Goal: Task Accomplishment & Management: Use online tool/utility

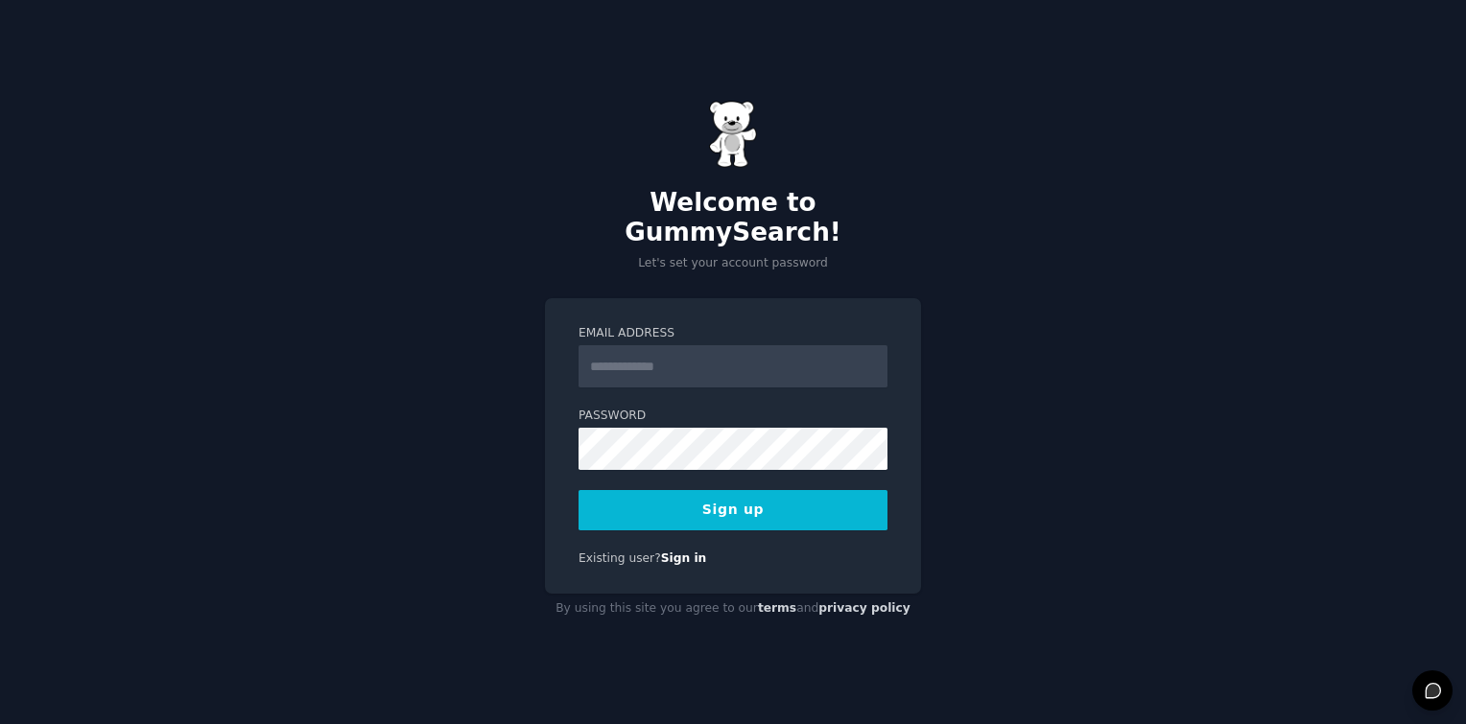
click at [655, 355] on input "Email Address" at bounding box center [733, 366] width 309 height 42
click at [523, 315] on div "Welcome to GummySearch! Let's set your account password Email Address Password …" at bounding box center [733, 362] width 1466 height 724
click at [692, 354] on input "Email Address" at bounding box center [733, 366] width 309 height 42
type input "**********"
click at [752, 507] on button "Sign up" at bounding box center [733, 510] width 309 height 40
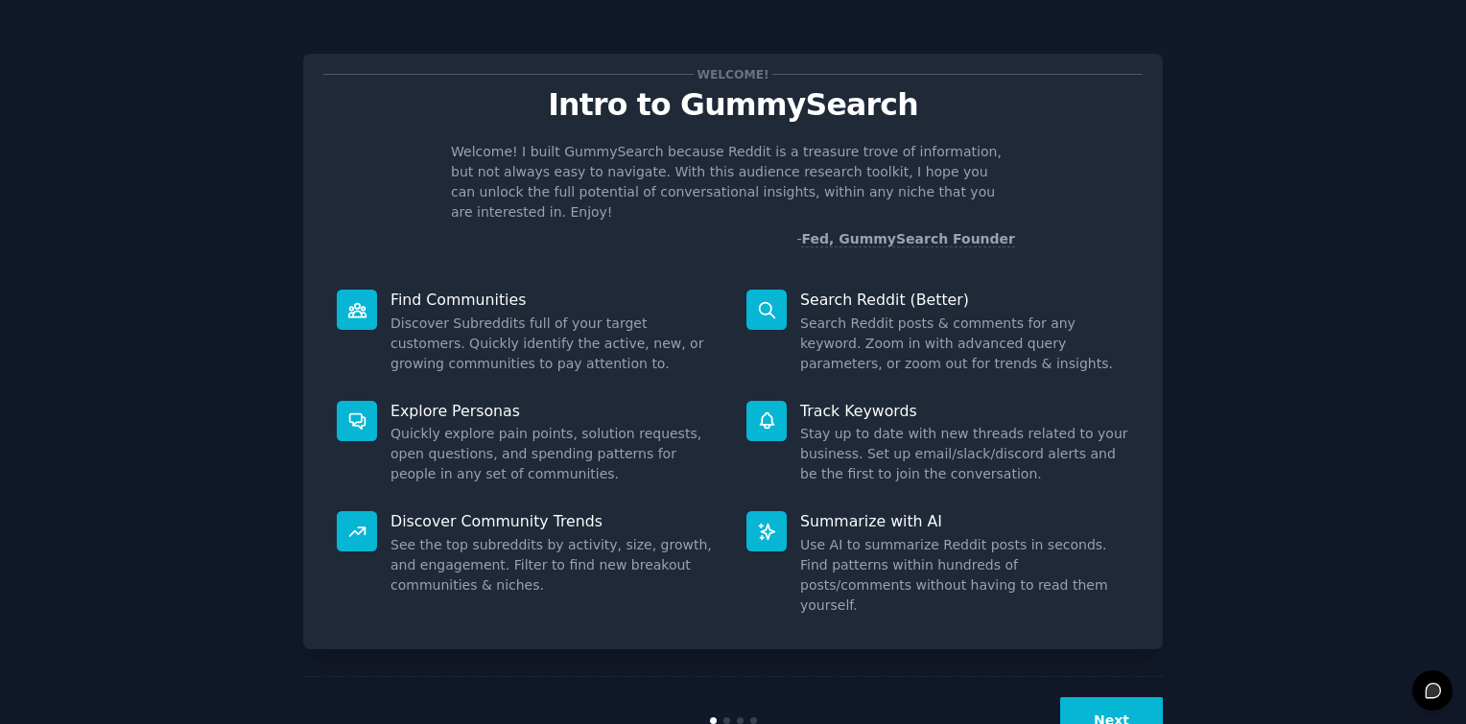
scroll to position [26, 0]
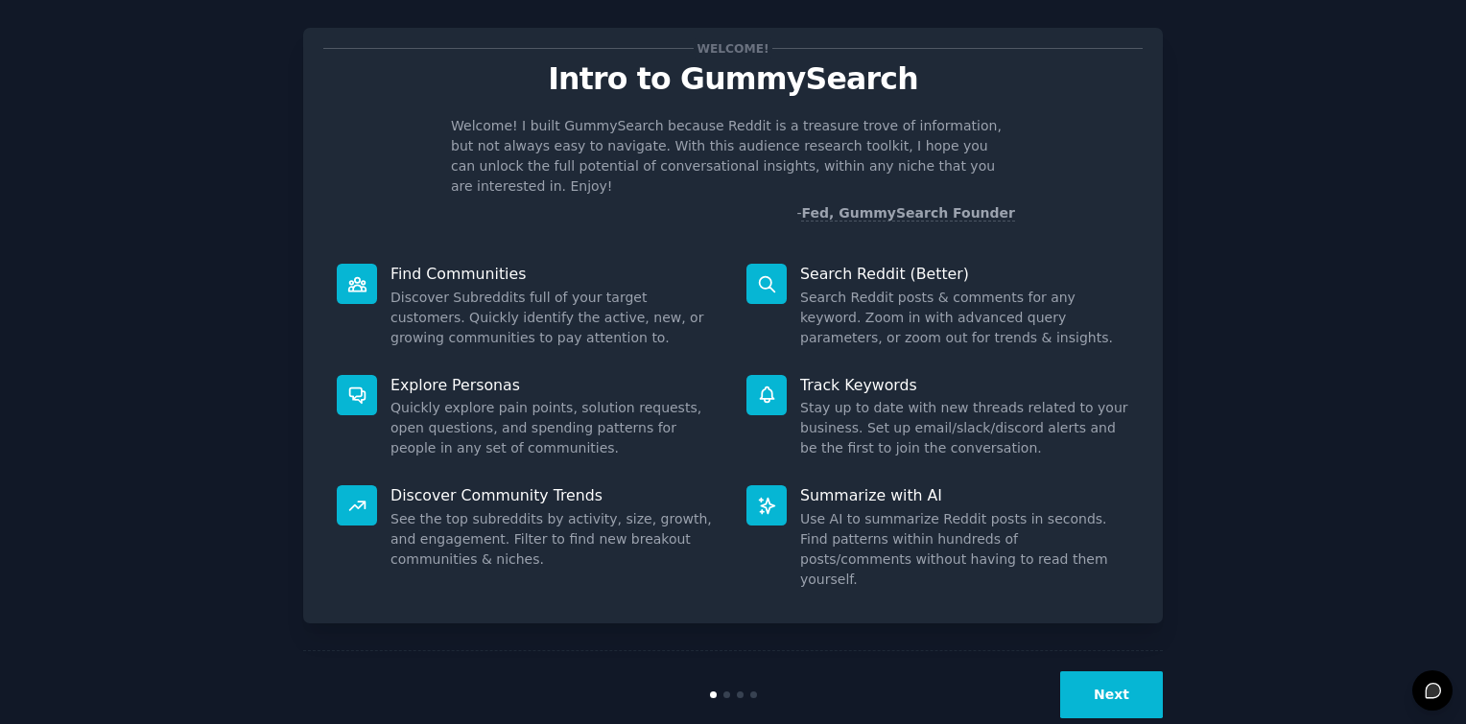
click at [1121, 672] on button "Next" at bounding box center [1111, 695] width 103 height 47
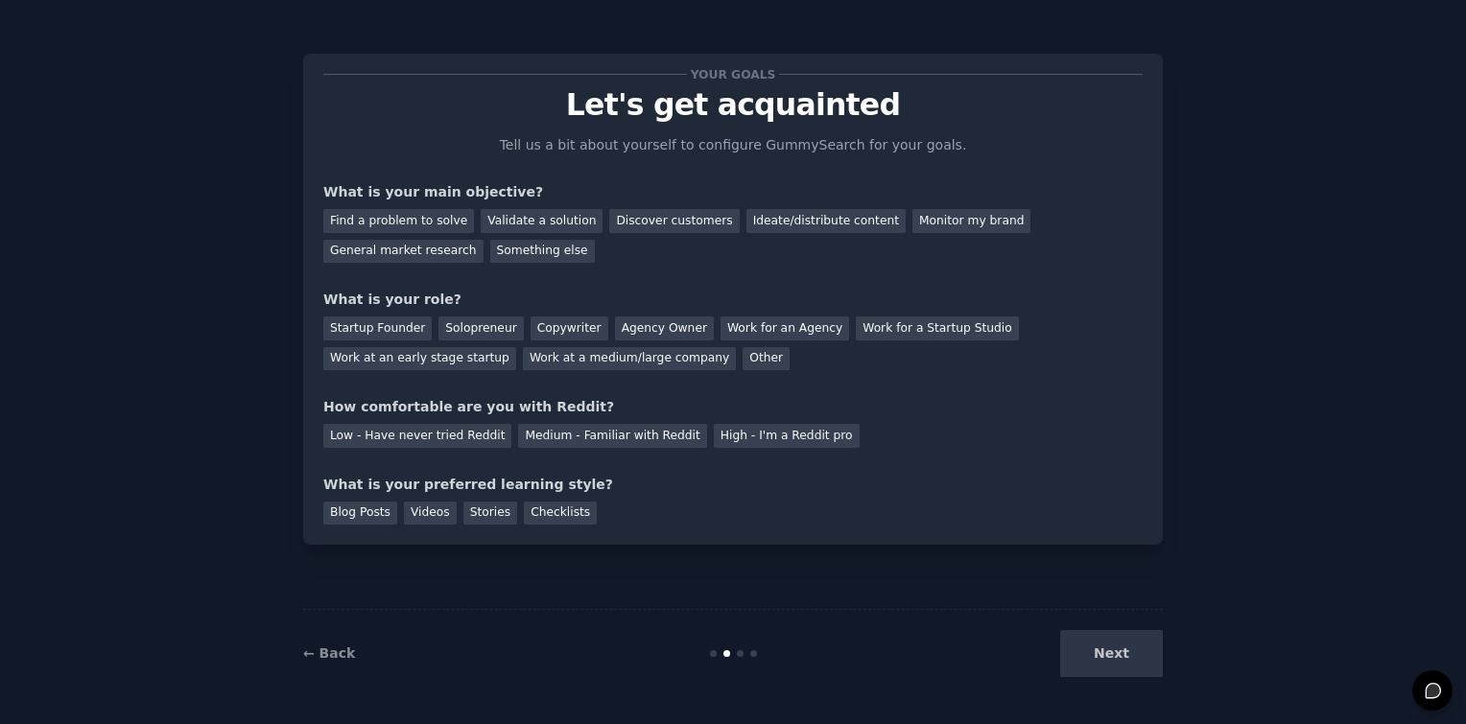
click at [1121, 645] on div "Next" at bounding box center [1019, 653] width 287 height 47
click at [1123, 654] on div "Next" at bounding box center [1019, 653] width 287 height 47
click at [1103, 656] on div "Next" at bounding box center [1019, 653] width 287 height 47
click at [1128, 656] on div "Next" at bounding box center [1019, 653] width 287 height 47
click at [322, 649] on link "← Back" at bounding box center [329, 653] width 52 height 15
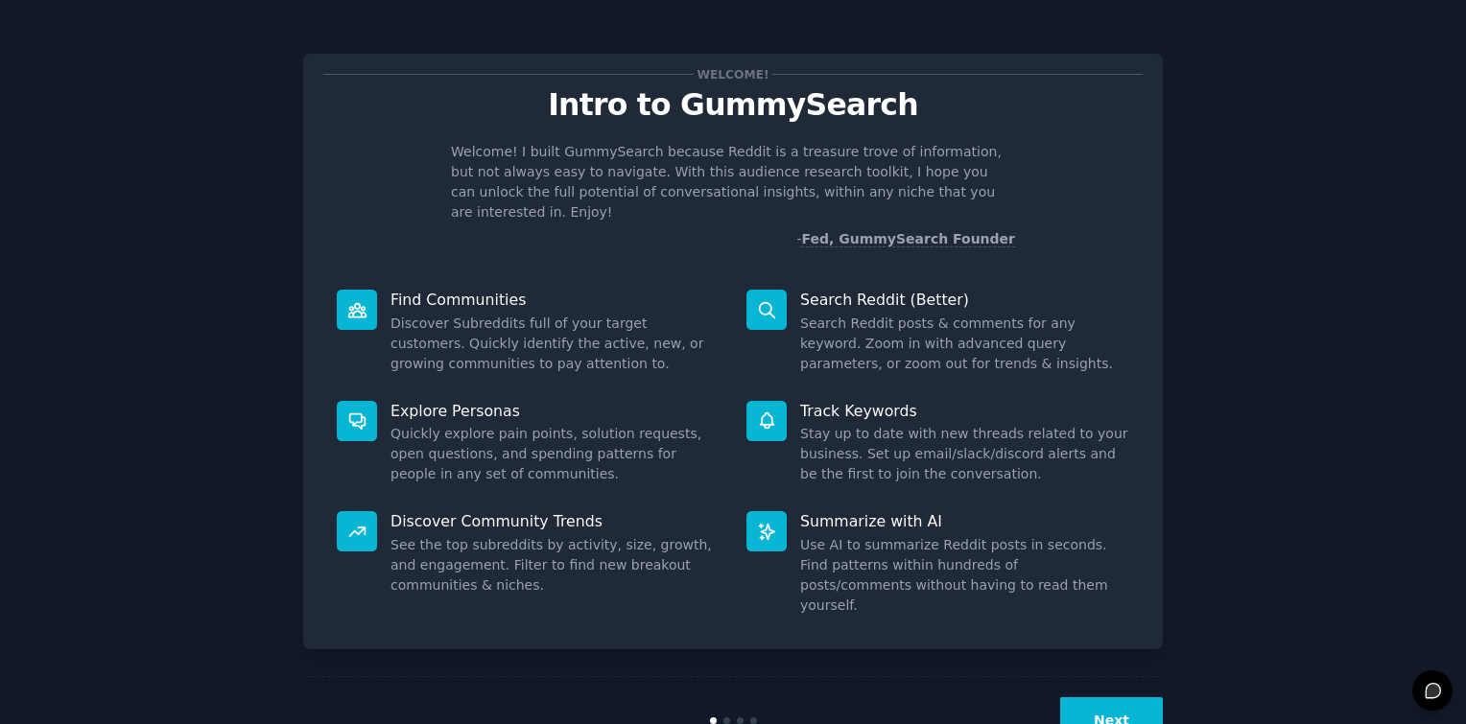
click at [1133, 698] on button "Next" at bounding box center [1111, 721] width 103 height 47
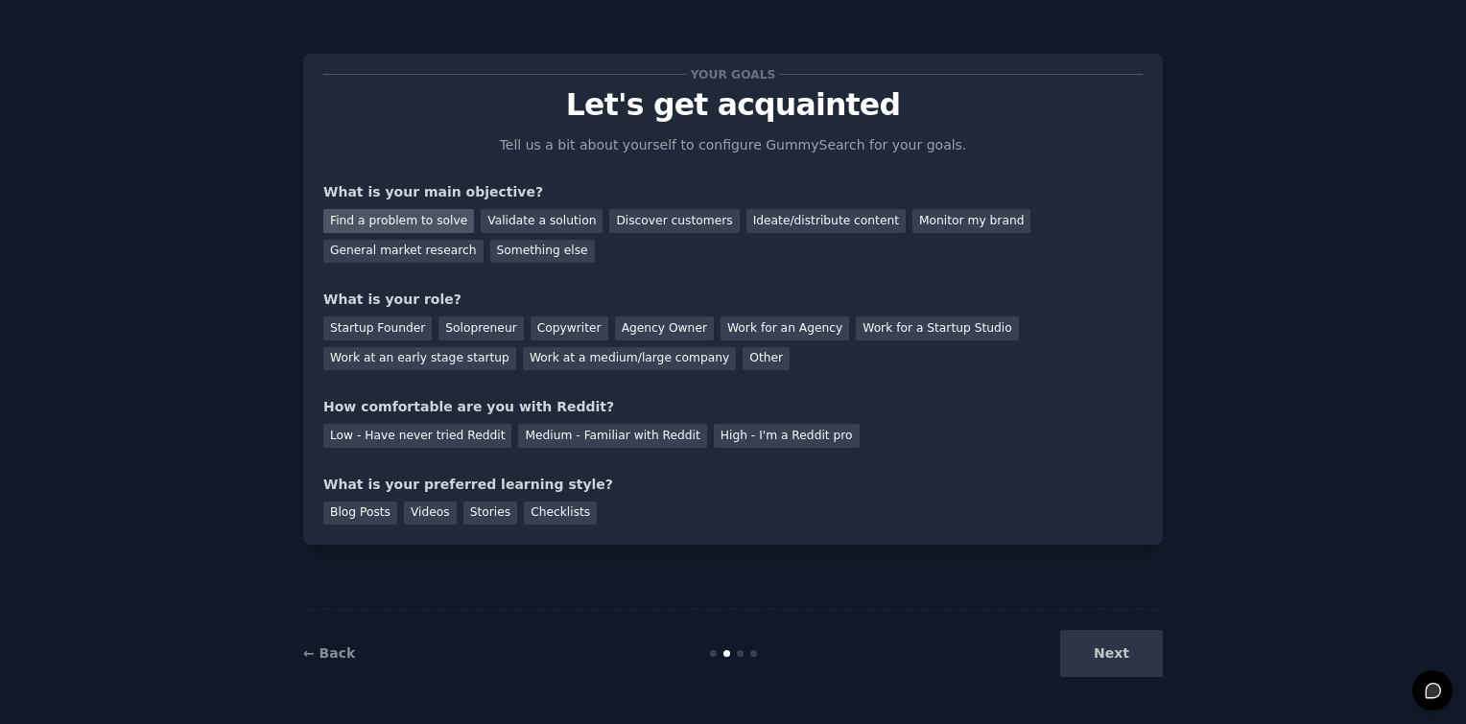
click at [389, 219] on div "Find a problem to solve" at bounding box center [398, 221] width 151 height 24
click at [530, 209] on div "Validate a solution" at bounding box center [542, 221] width 122 height 24
click at [407, 215] on div "Find a problem to solve" at bounding box center [398, 221] width 151 height 24
click at [640, 207] on div "Find a problem to solve Validate a solution Discover customers Ideate/distribut…" at bounding box center [732, 232] width 819 height 60
click at [641, 219] on div "Discover customers" at bounding box center [674, 221] width 130 height 24
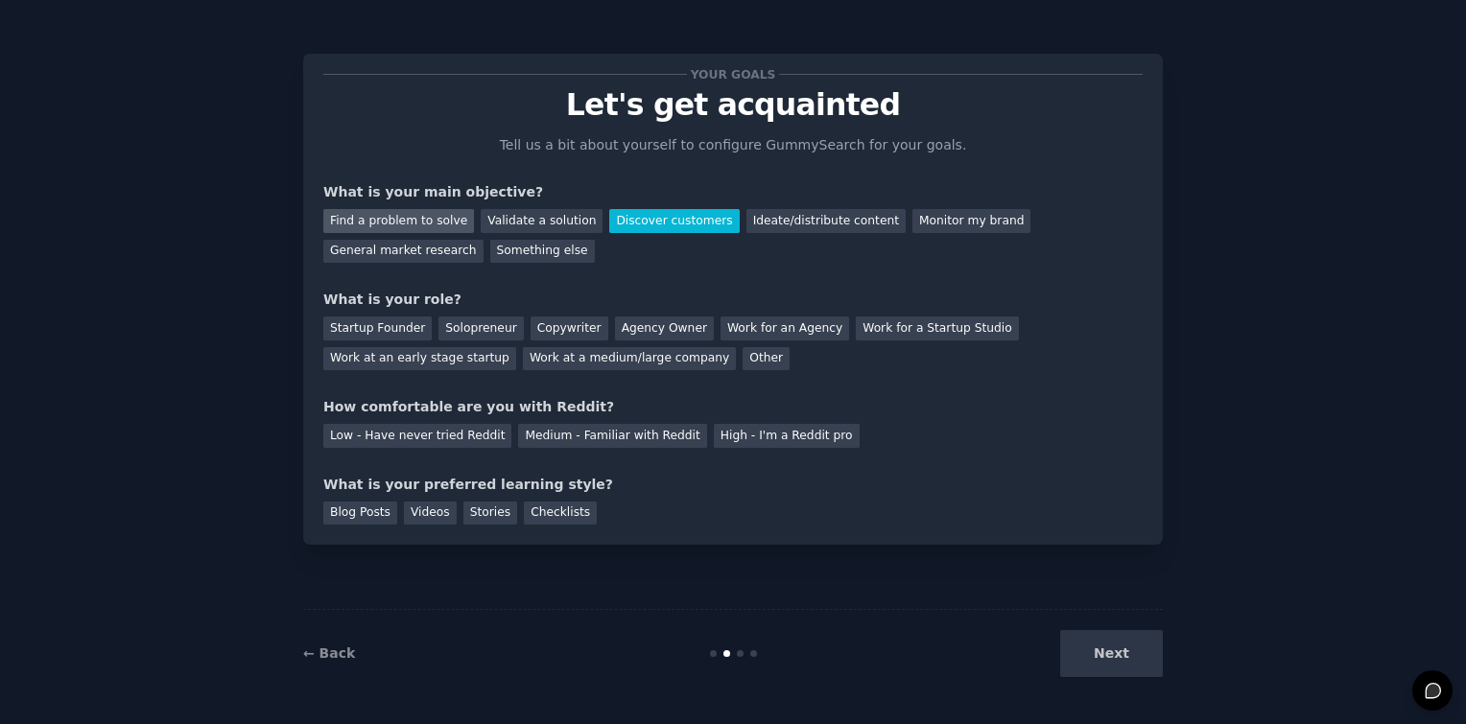
click at [436, 222] on div "Find a problem to solve" at bounding box center [398, 221] width 151 height 24
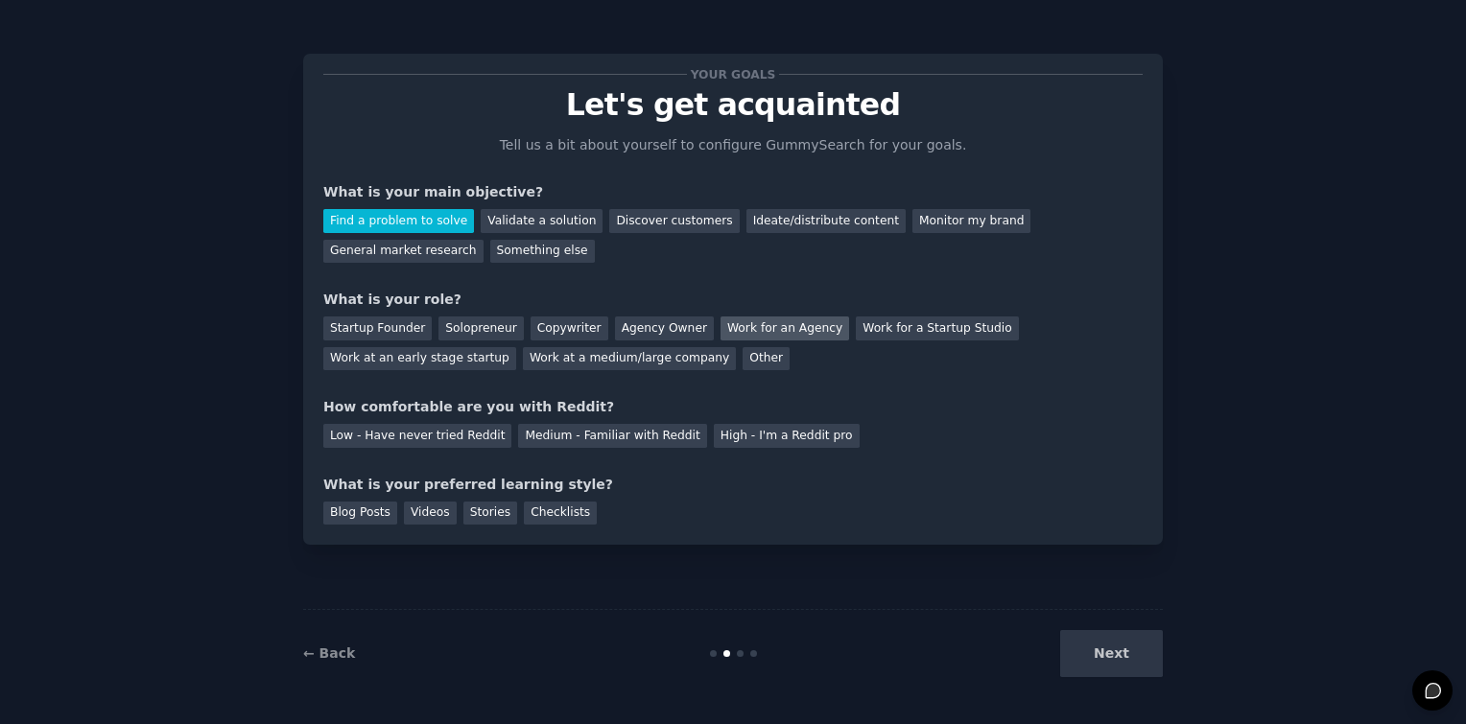
click at [721, 326] on div "Work for an Agency" at bounding box center [785, 329] width 129 height 24
click at [603, 432] on div "Medium - Familiar with Reddit" at bounding box center [612, 436] width 188 height 24
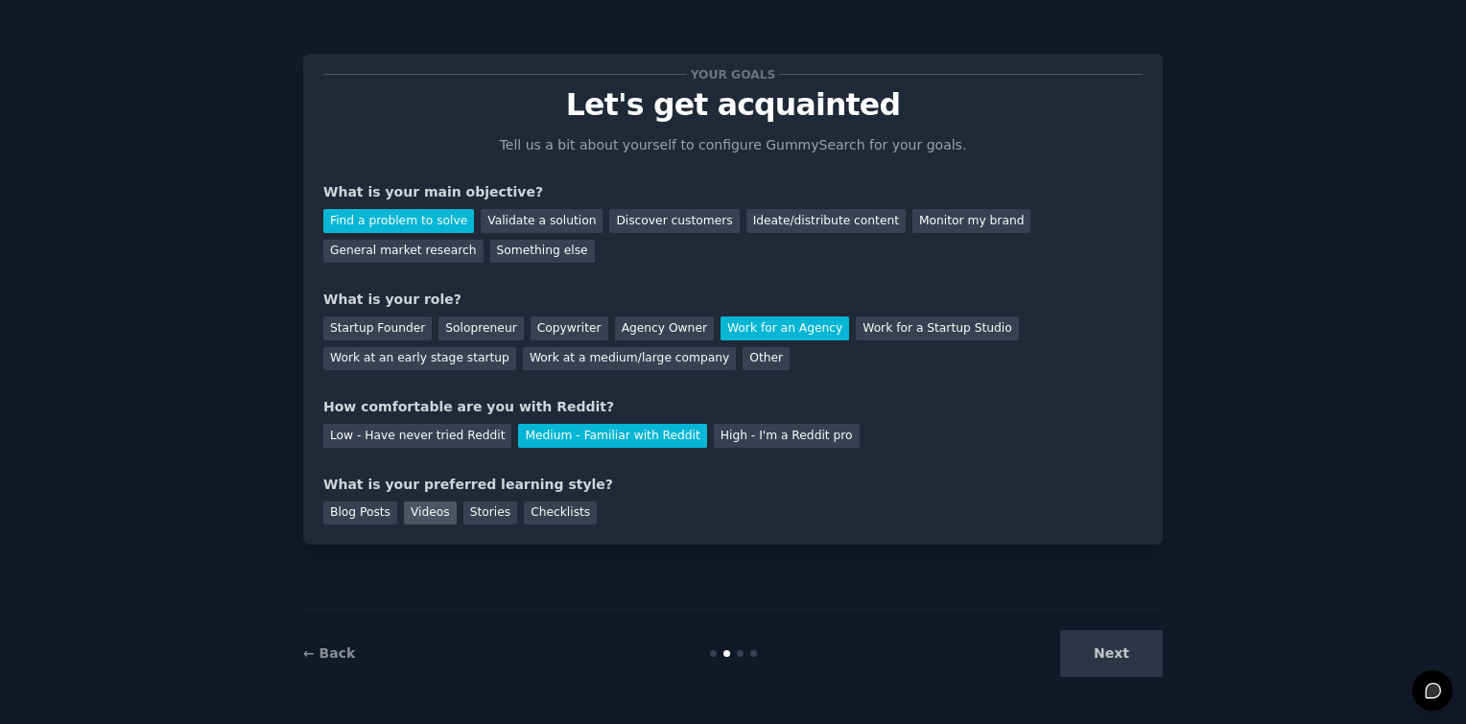
click at [414, 510] on div "Videos" at bounding box center [430, 514] width 53 height 24
click at [1127, 656] on button "Next" at bounding box center [1111, 653] width 103 height 47
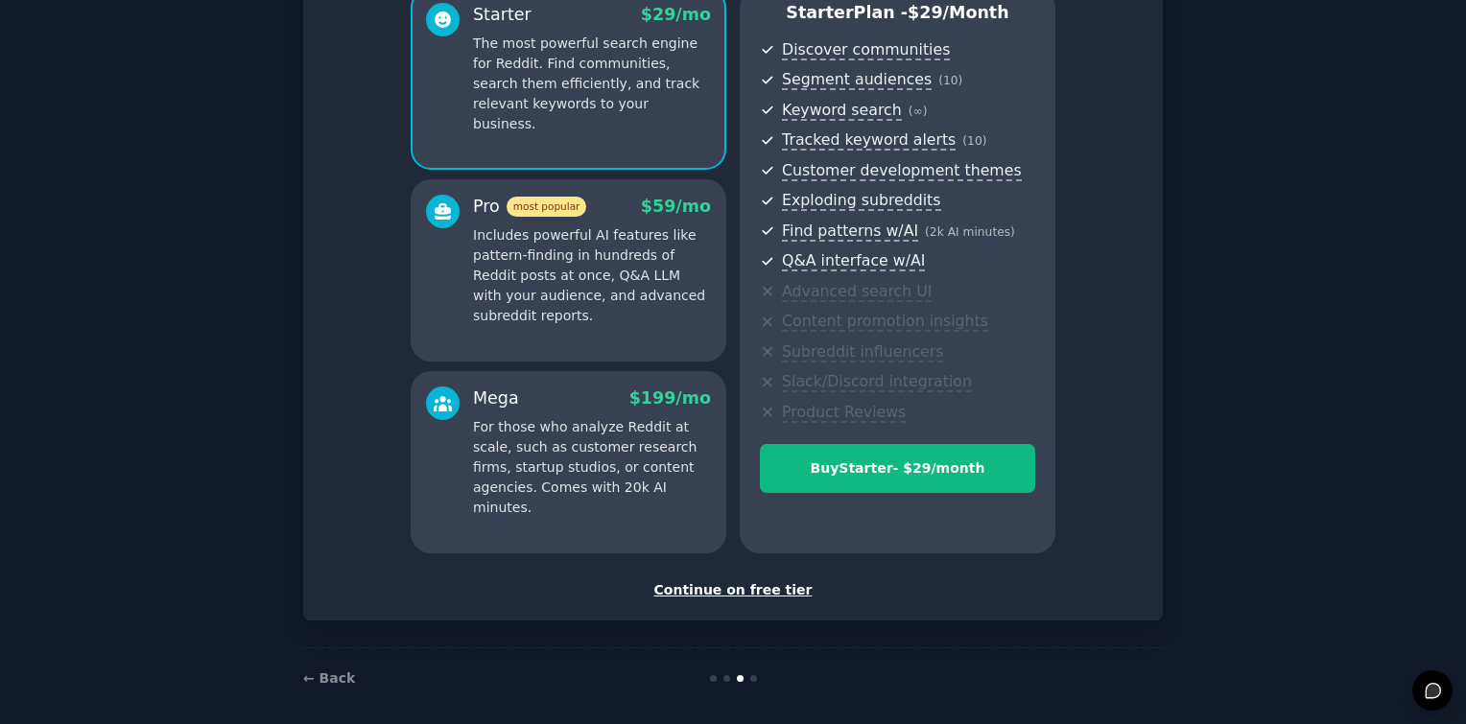
scroll to position [195, 0]
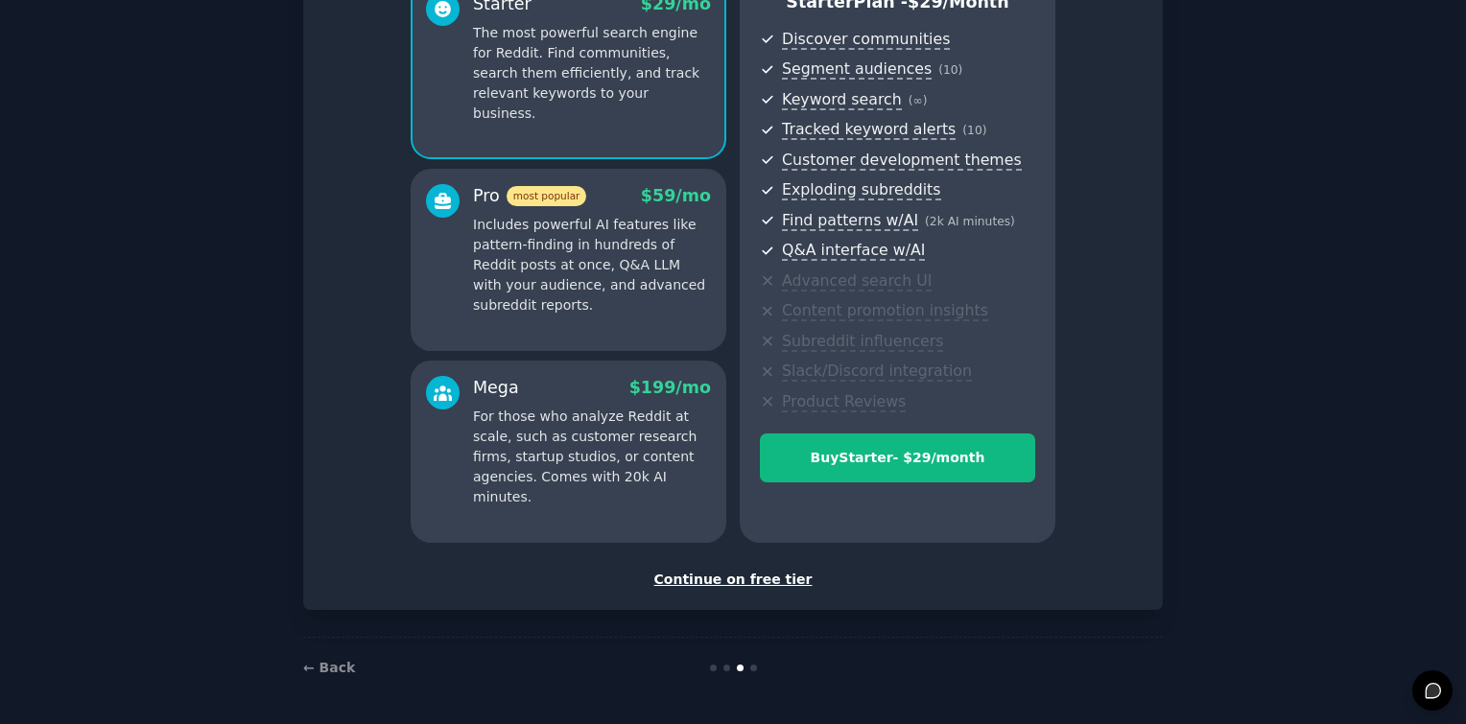
click at [779, 595] on div "Set up your account Choose your GummySearch flavor Enable 33% Annual Discount S…" at bounding box center [733, 234] width 860 height 751
click at [759, 582] on div "Continue on free tier" at bounding box center [732, 580] width 819 height 20
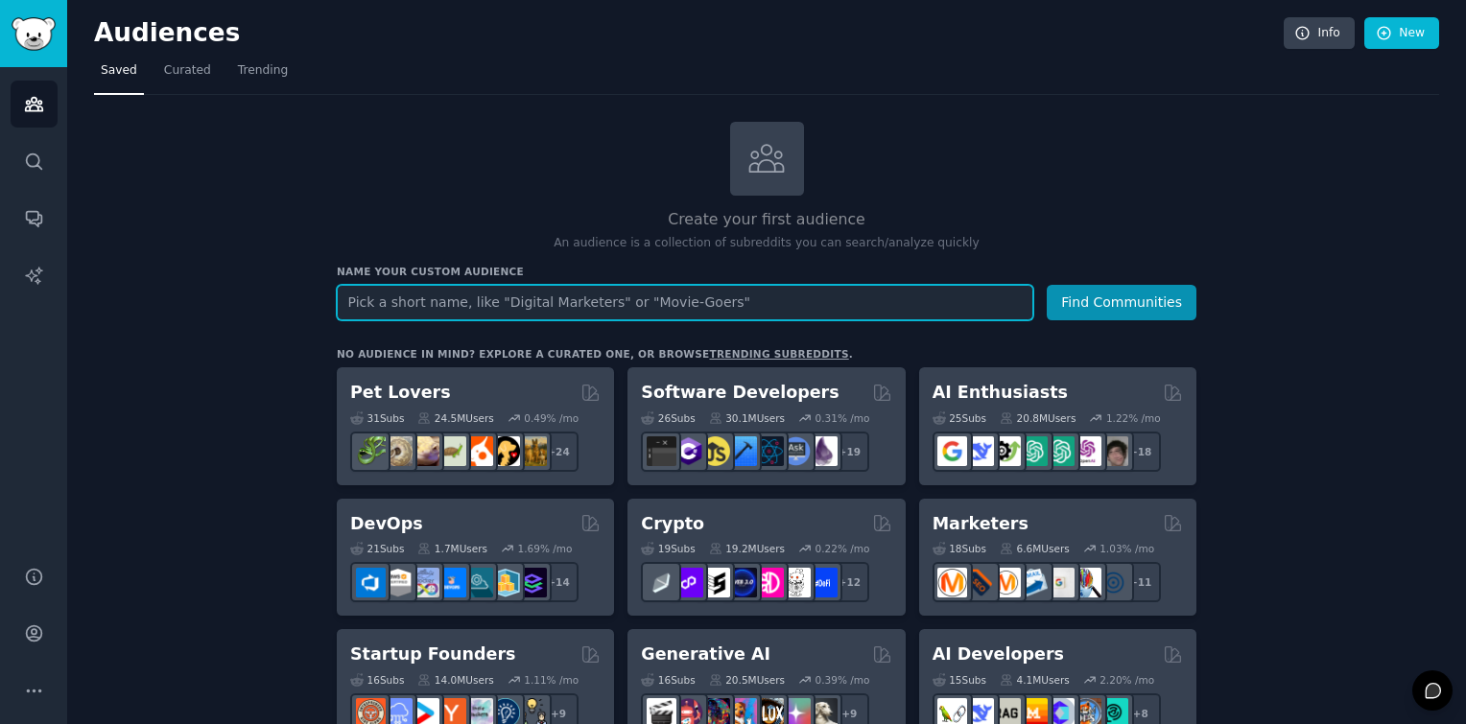
click at [484, 307] on input "text" at bounding box center [685, 303] width 697 height 36
click at [1047, 285] on button "Find Communities" at bounding box center [1122, 303] width 150 height 36
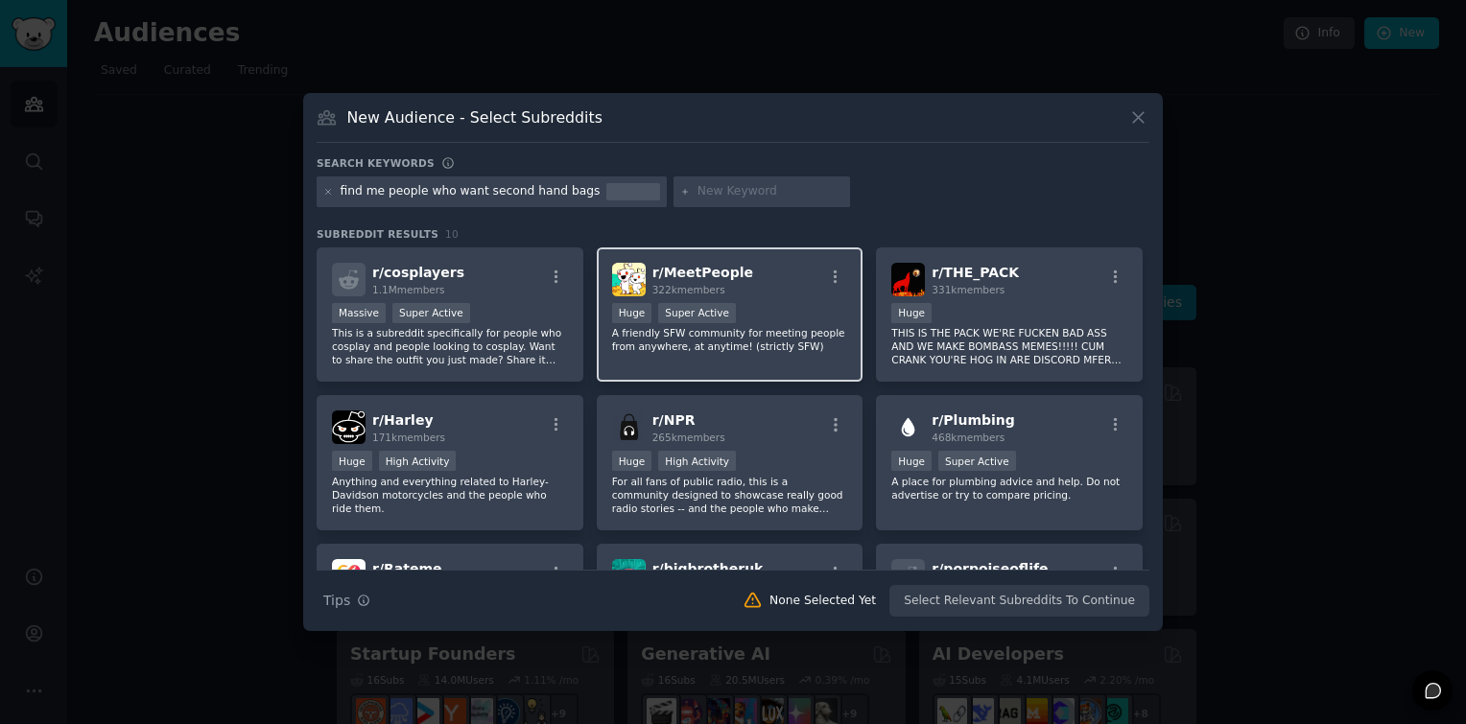
click at [783, 298] on div "r/ MeetPeople 322k members Huge Super Active A friendly SFW community for meeti…" at bounding box center [730, 315] width 267 height 135
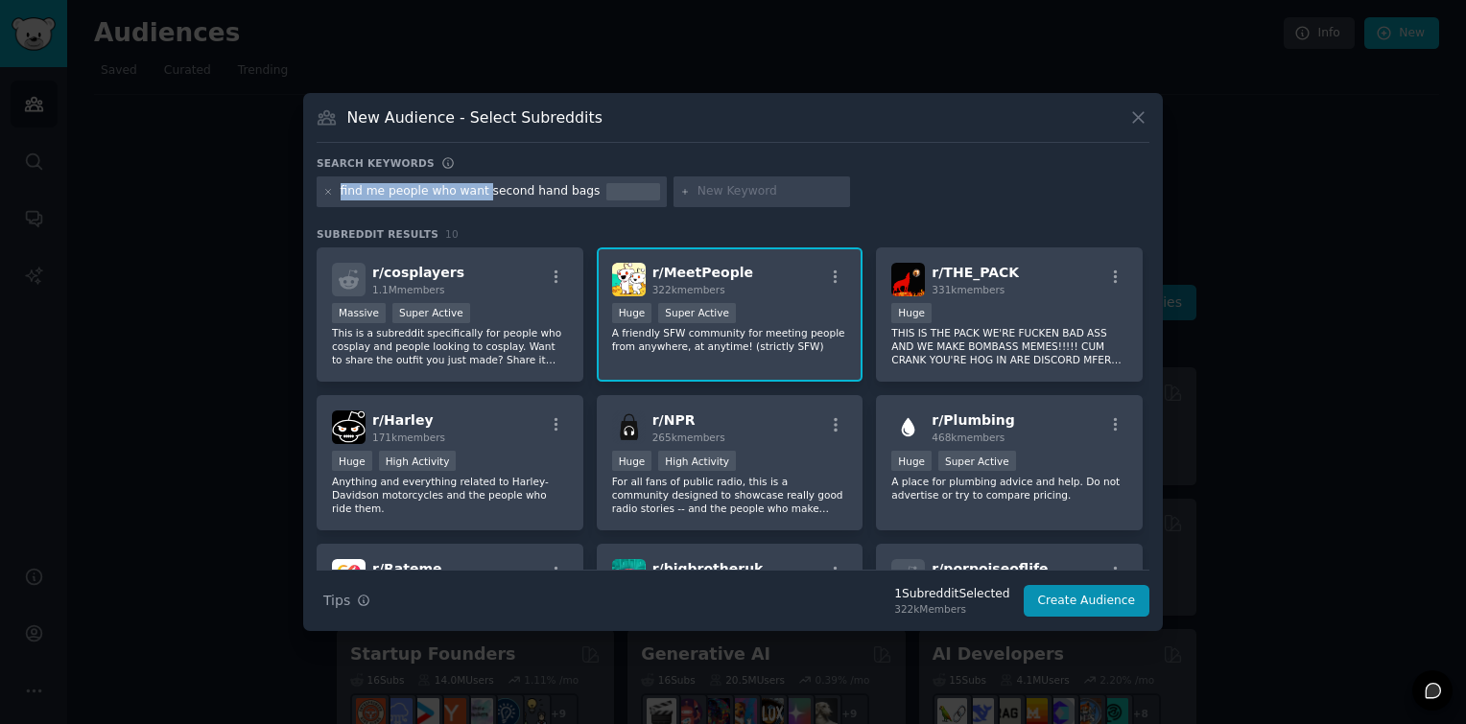
drag, startPoint x: 475, startPoint y: 191, endPoint x: 336, endPoint y: 191, distance: 139.1
click at [336, 191] on div "find me people who want second hand bags" at bounding box center [492, 192] width 350 height 31
drag, startPoint x: 336, startPoint y: 191, endPoint x: 321, endPoint y: 184, distance: 15.9
click at [321, 184] on div "find me people who want second hand bags" at bounding box center [492, 192] width 350 height 31
click at [328, 194] on icon at bounding box center [328, 192] width 11 height 11
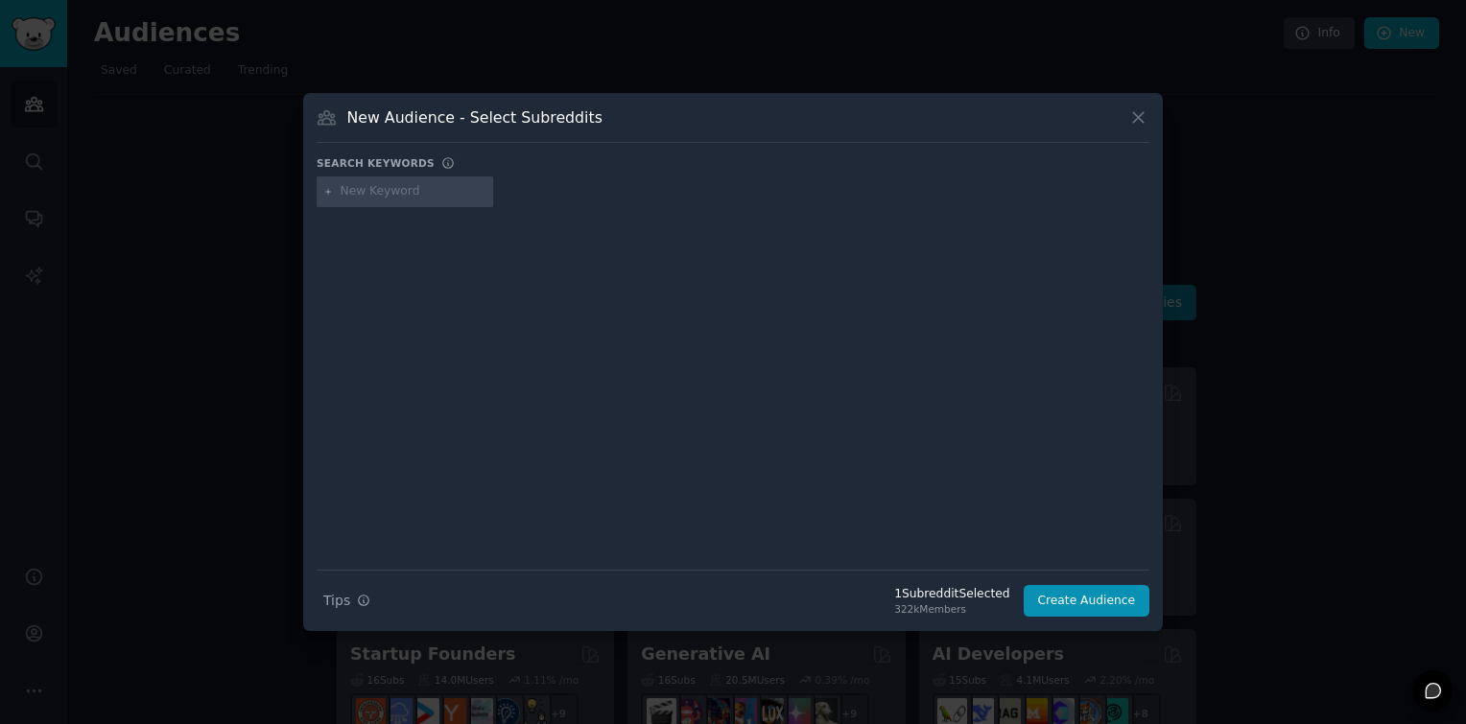
click at [396, 192] on input "text" at bounding box center [414, 191] width 146 height 17
click at [1138, 114] on icon at bounding box center [1138, 117] width 20 height 20
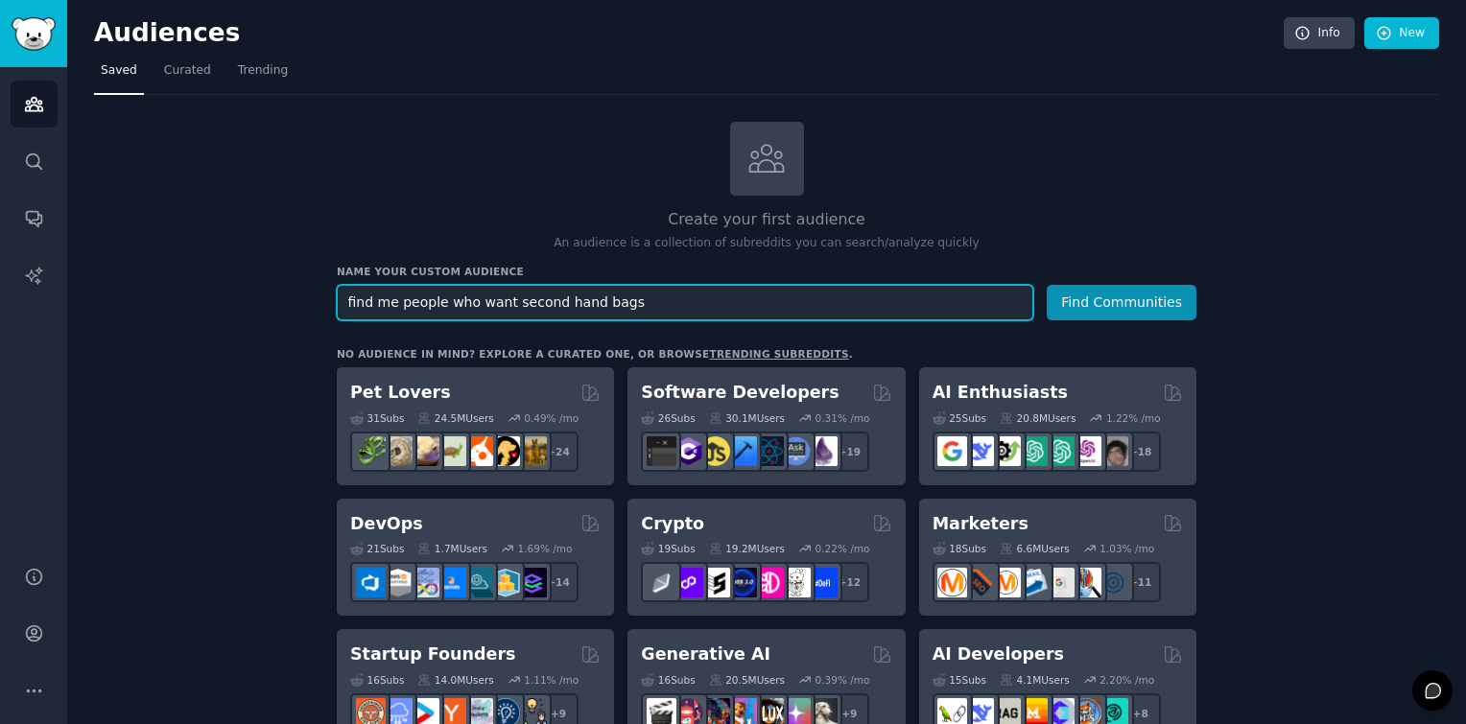
drag, startPoint x: 500, startPoint y: 301, endPoint x: 322, endPoint y: 317, distance: 178.2
click at [913, 300] on input "second hand bags" at bounding box center [685, 303] width 697 height 36
type input "second hand bags"
click at [1047, 285] on button "Find Communities" at bounding box center [1122, 303] width 150 height 36
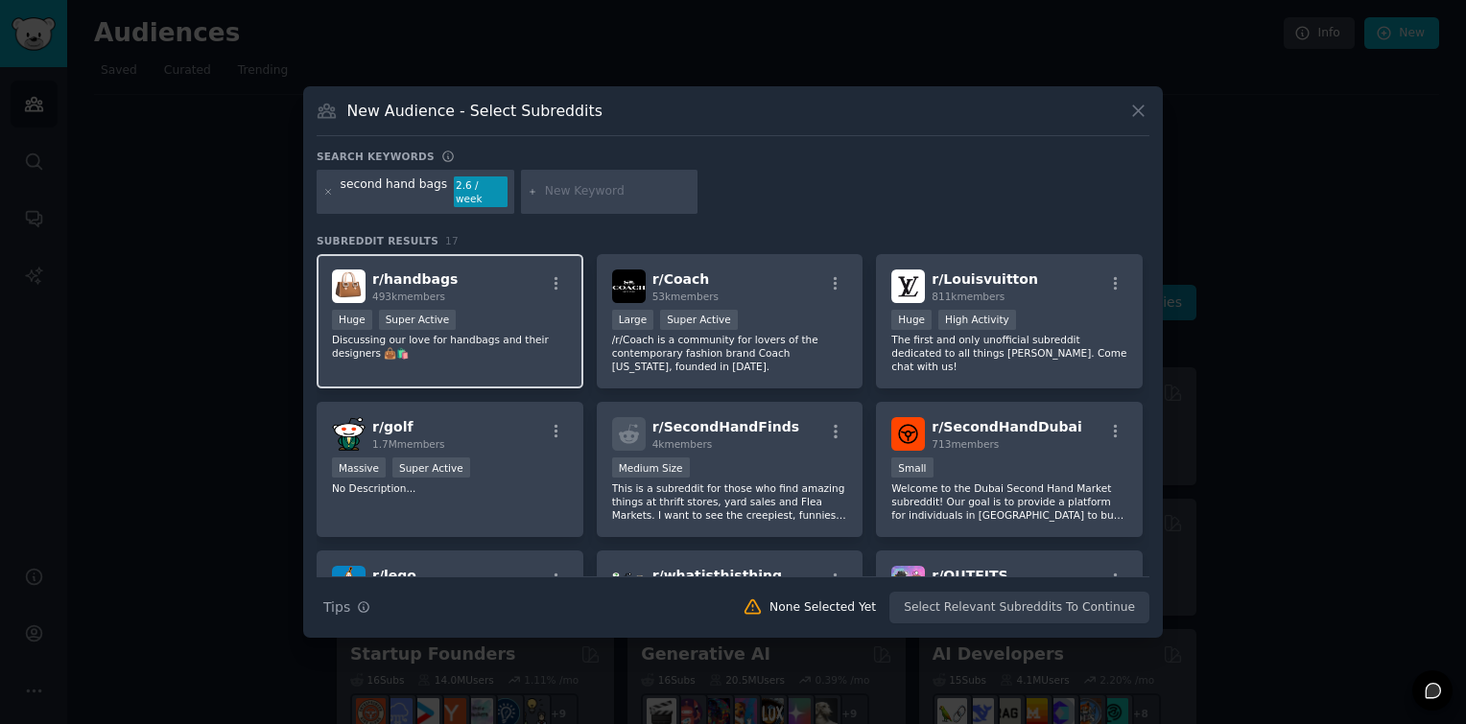
click at [522, 276] on div "r/ handbags 493k members" at bounding box center [450, 287] width 236 height 34
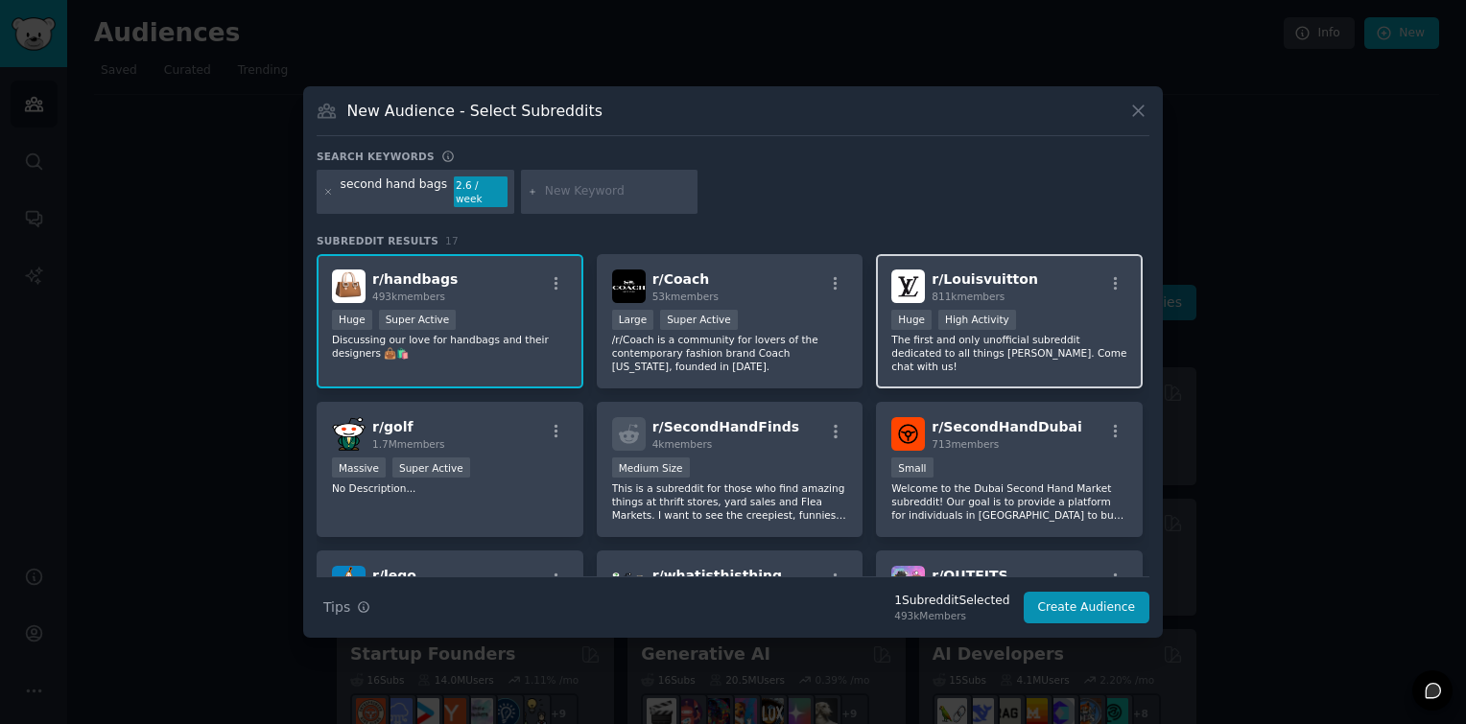
click at [1065, 296] on div "r/ Louisvuitton 811k members Huge High Activity The first and only unofficial s…" at bounding box center [1009, 321] width 267 height 135
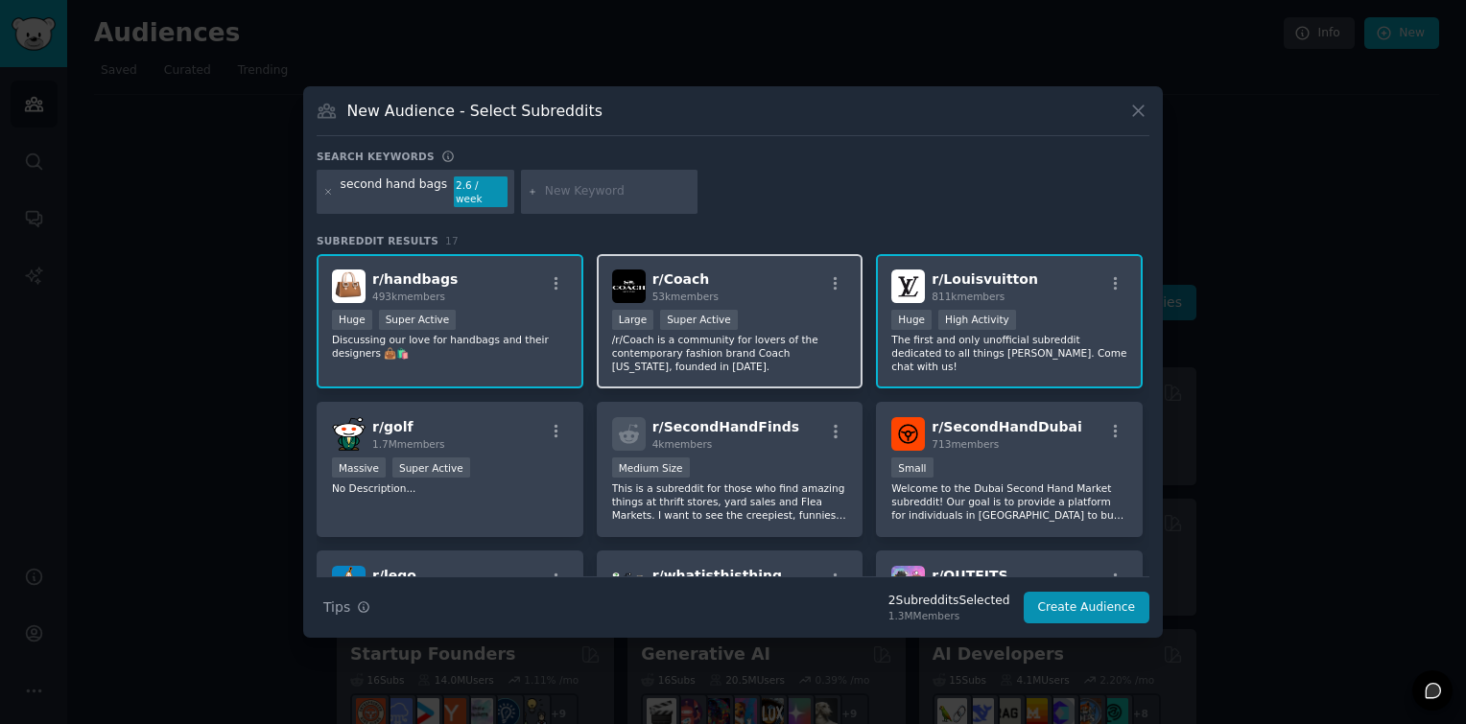
click at [788, 310] on div "Large Super Active" at bounding box center [730, 322] width 236 height 24
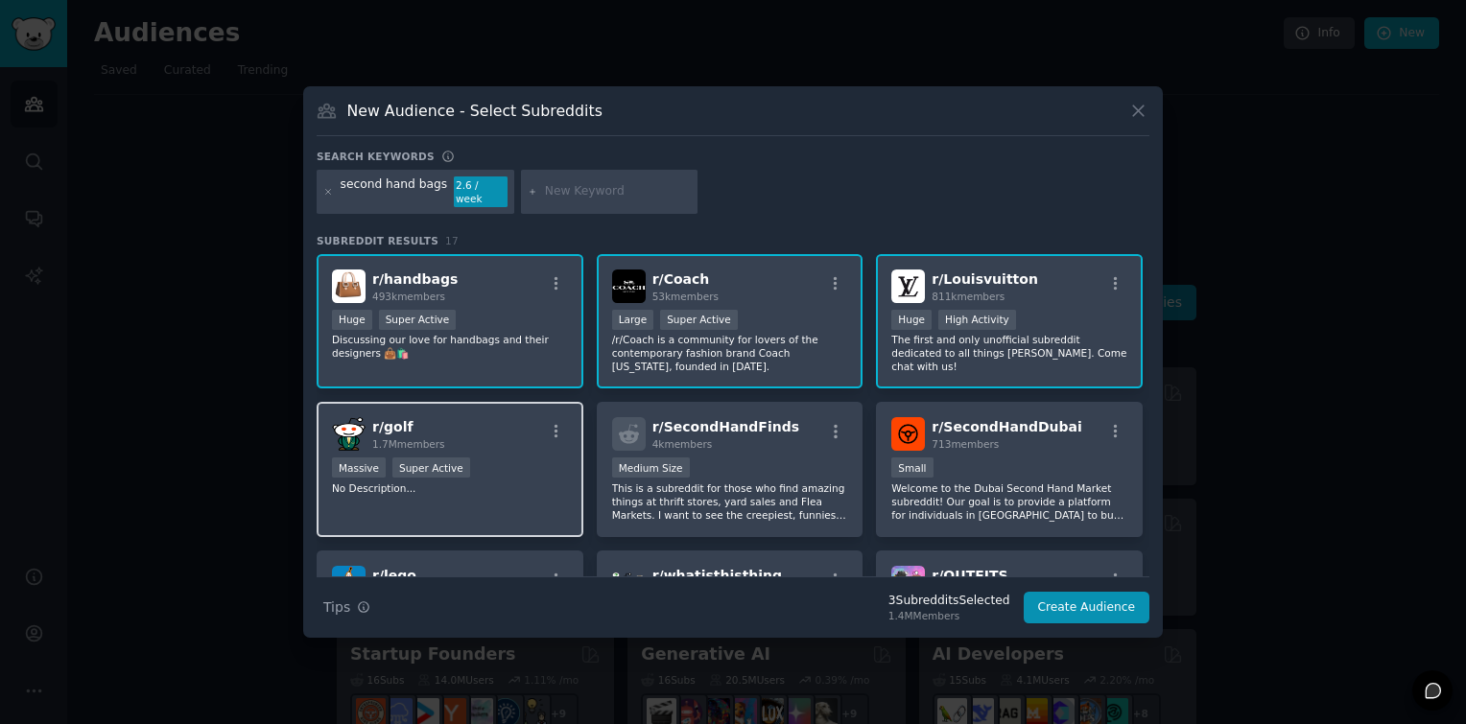
scroll to position [96, 0]
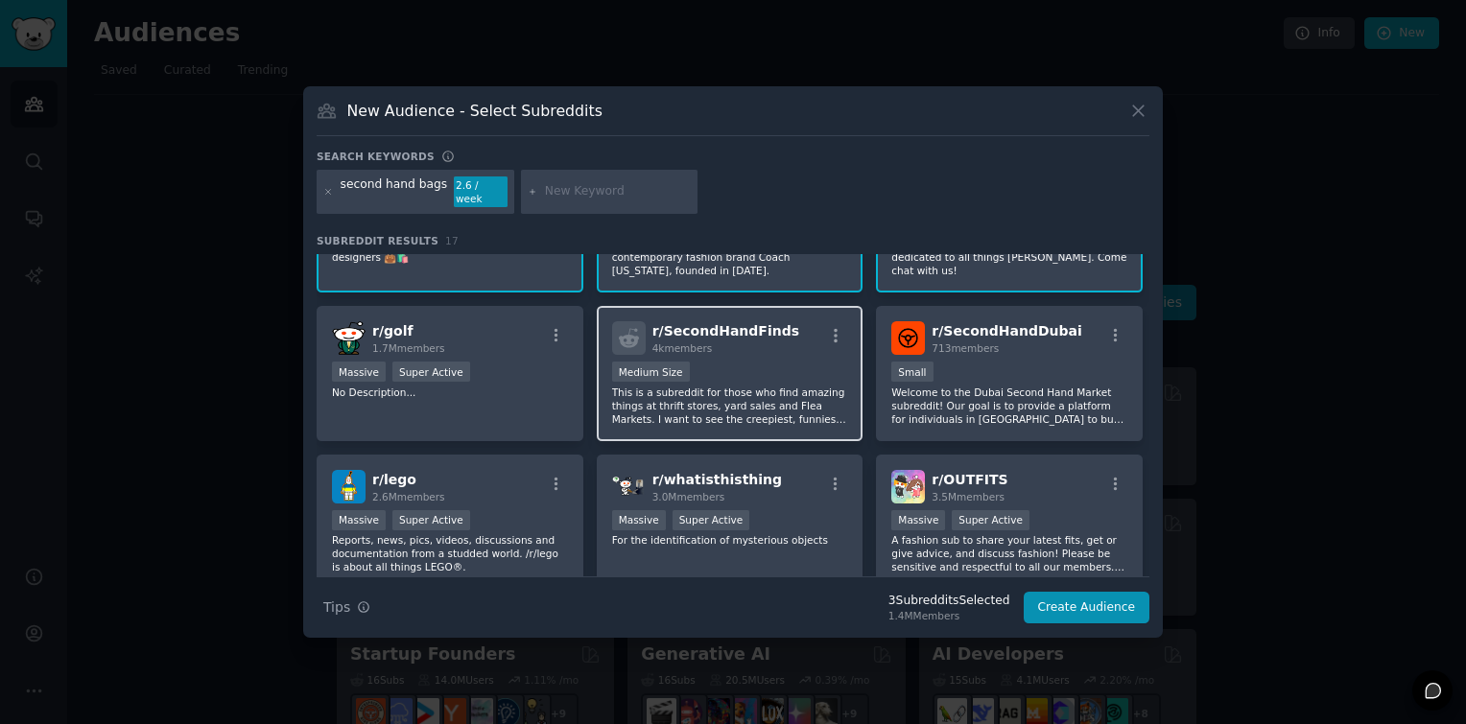
click at [752, 390] on p "This is a subreddit for those who find amazing things at thrift stores, yard sa…" at bounding box center [730, 406] width 236 height 40
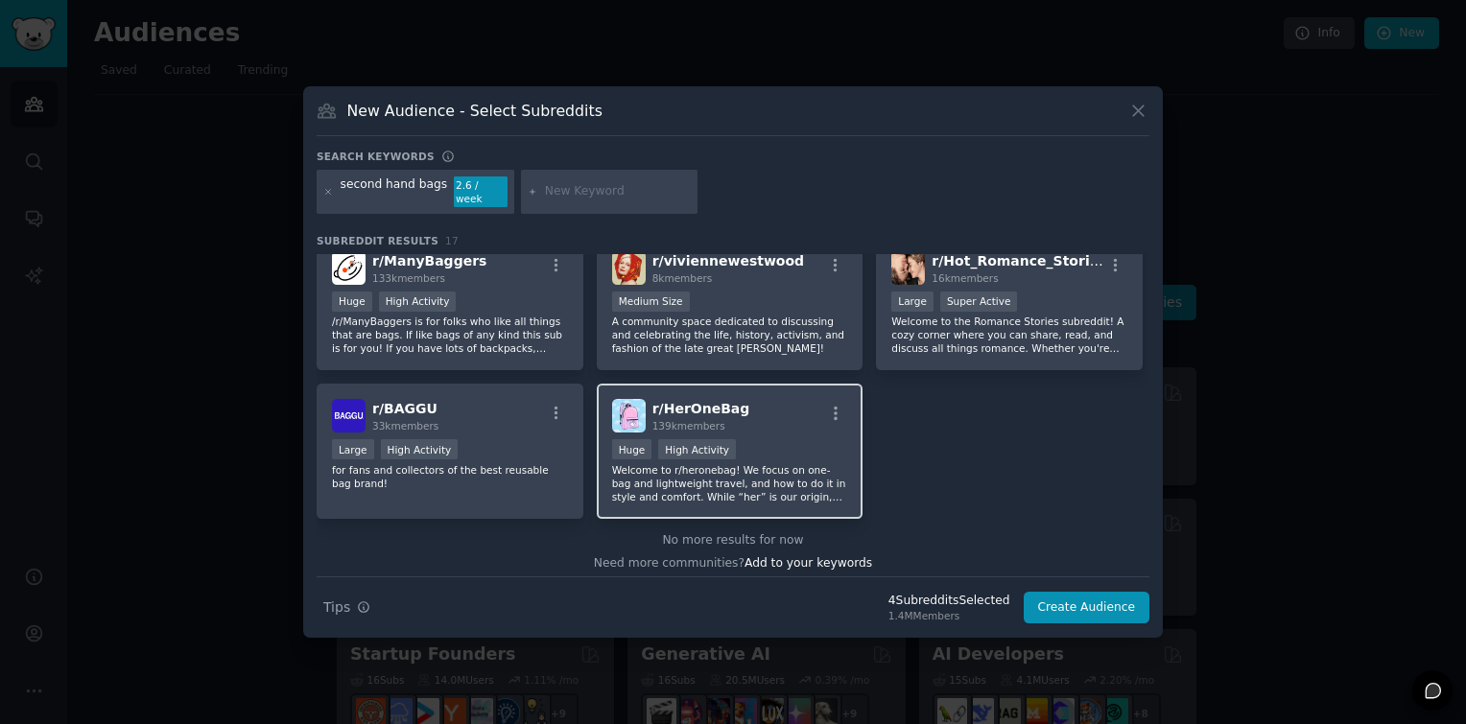
scroll to position [616, 0]
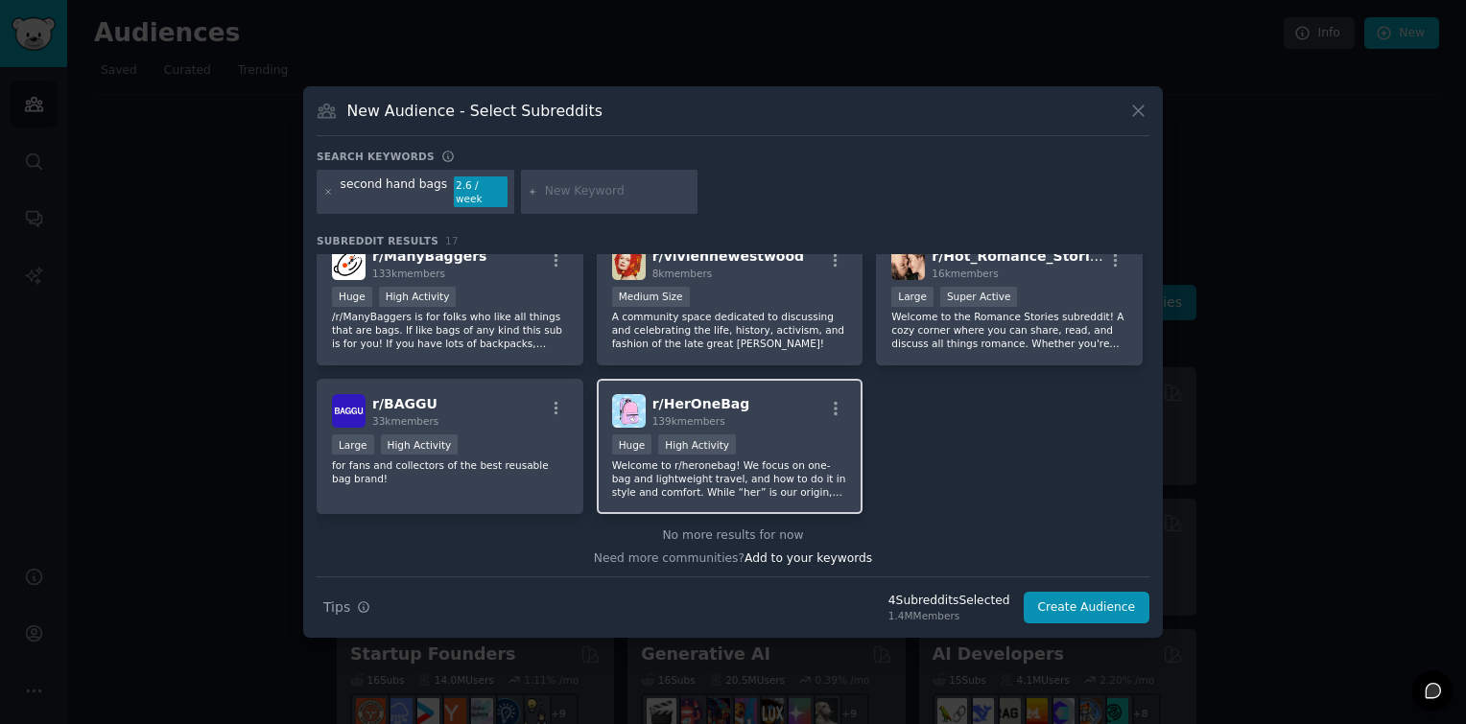
click at [775, 441] on div "Huge High Activity" at bounding box center [730, 447] width 236 height 24
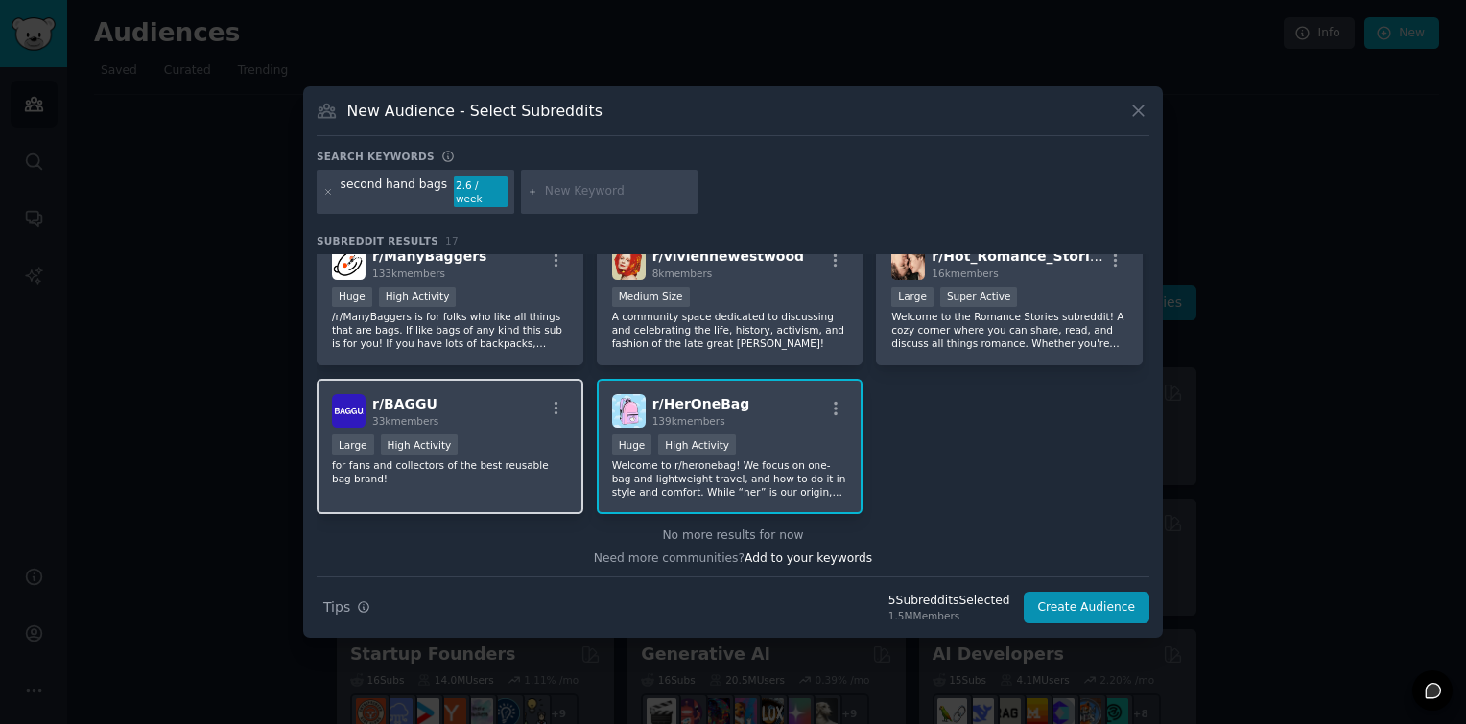
click at [510, 445] on div "Large High Activity" at bounding box center [450, 447] width 236 height 24
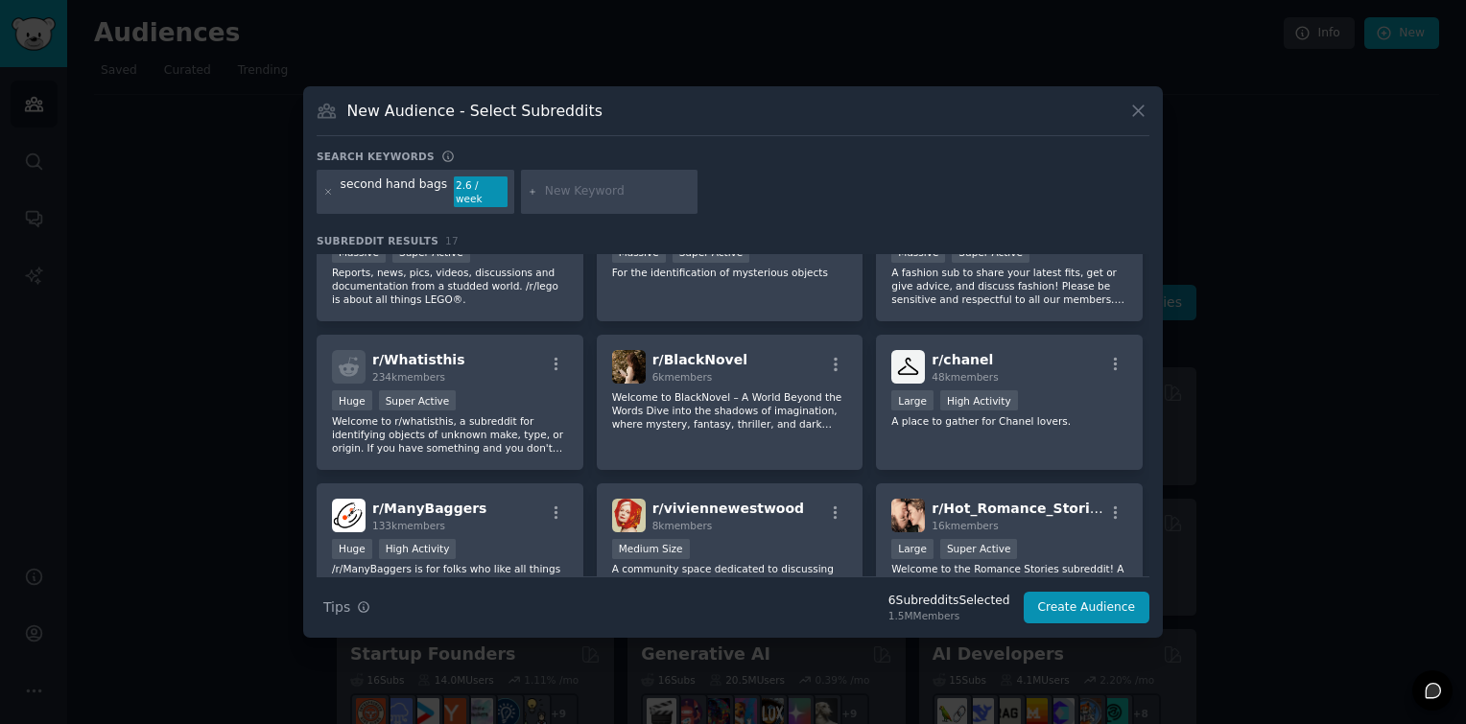
scroll to position [328, 0]
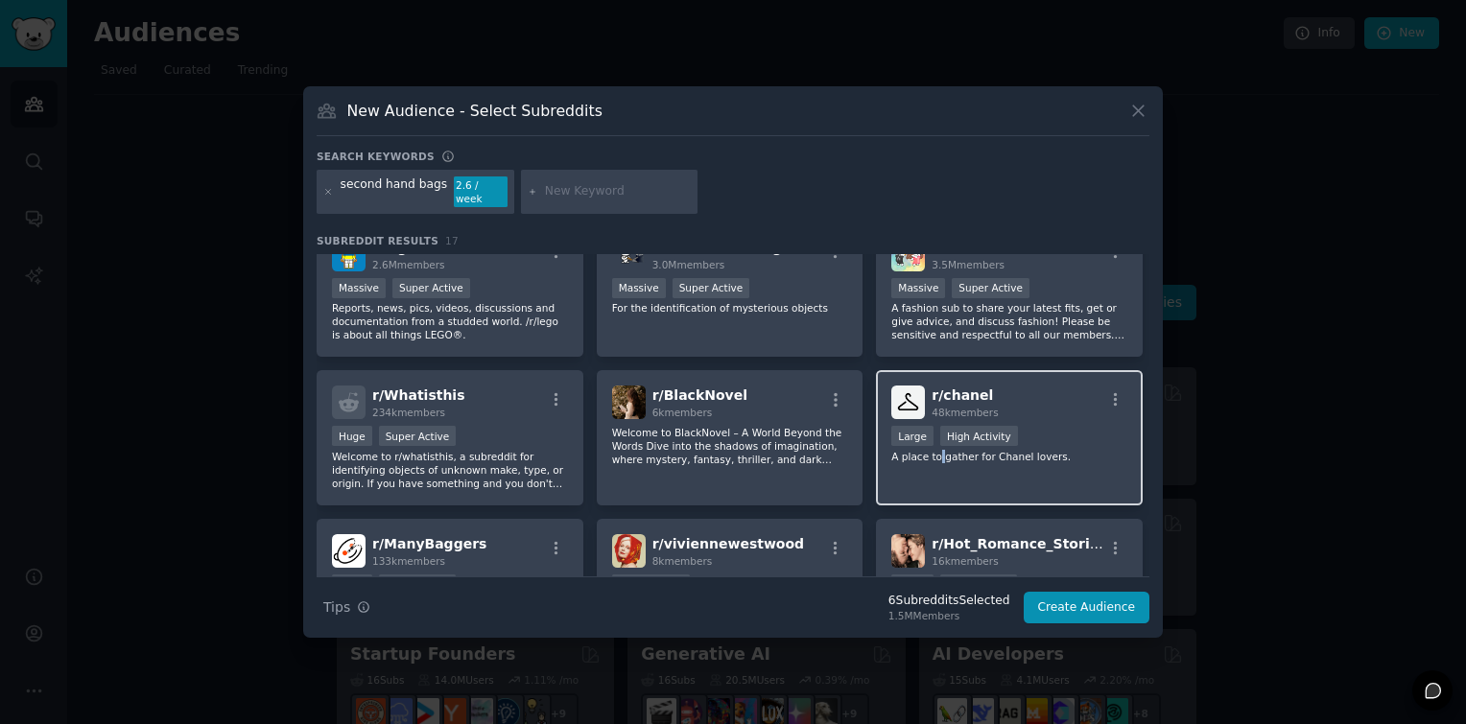
click at [935, 465] on div "r/ chanel 48k members Large High Activity A place to gather for Chanel lovers." at bounding box center [1009, 437] width 267 height 135
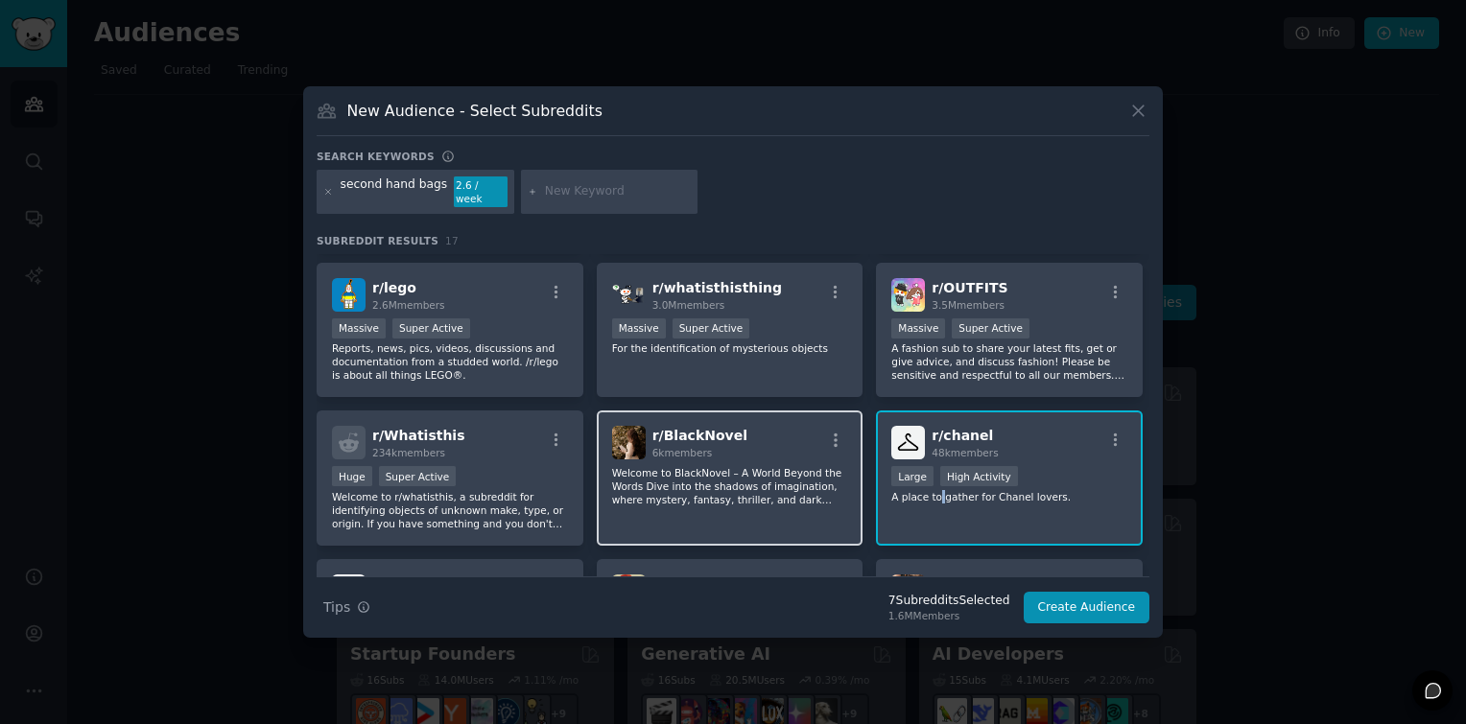
scroll to position [192, 0]
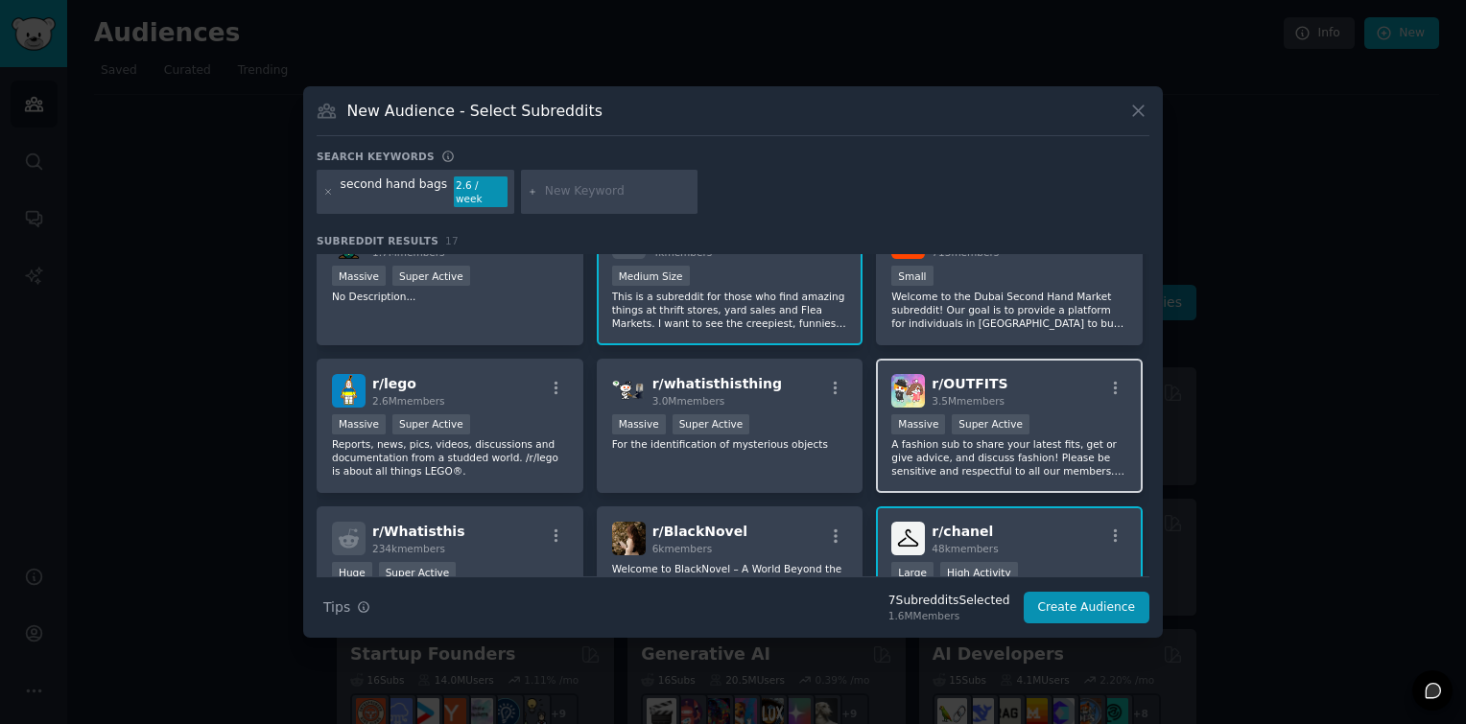
click at [1069, 460] on p "A fashion sub to share your latest fits, get or give advice, and discuss fashio…" at bounding box center [1009, 458] width 236 height 40
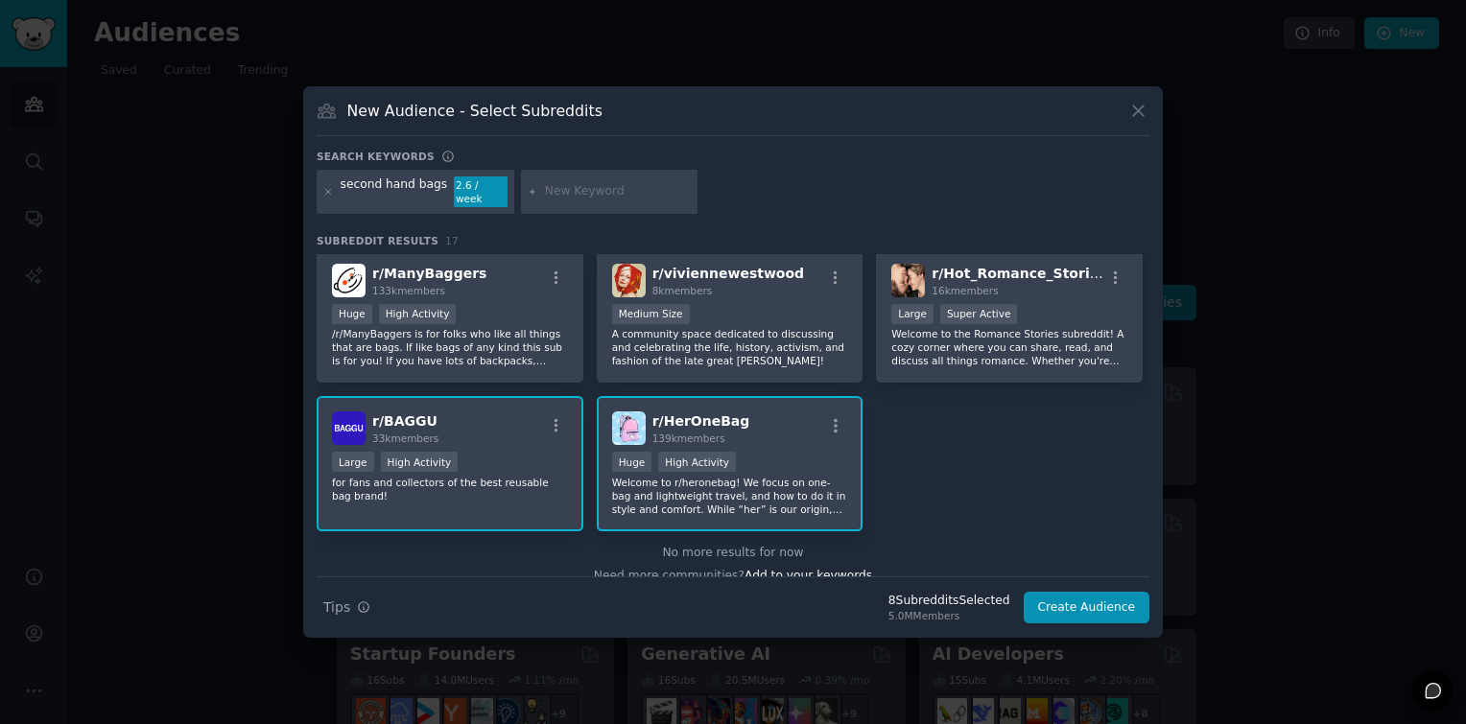
scroll to position [616, 0]
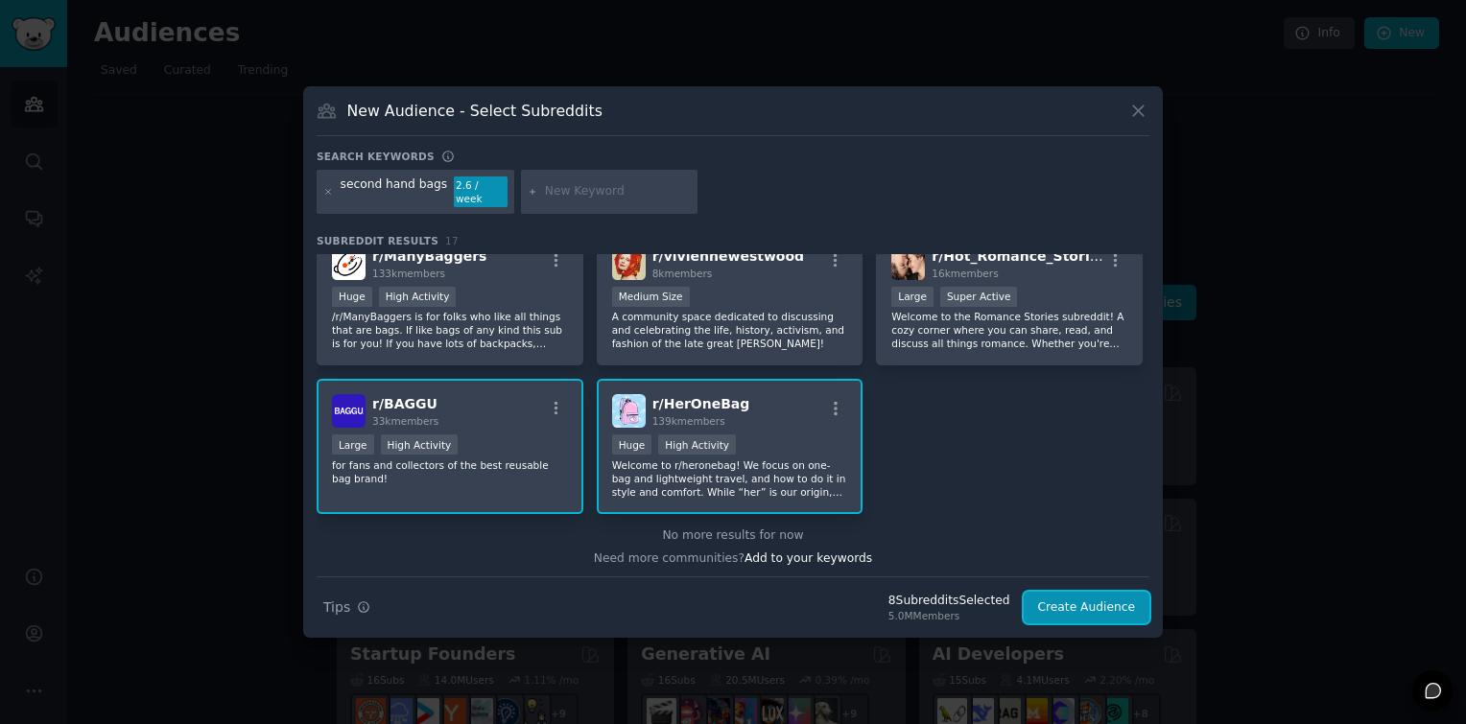
click at [1079, 597] on button "Create Audience" at bounding box center [1087, 608] width 127 height 33
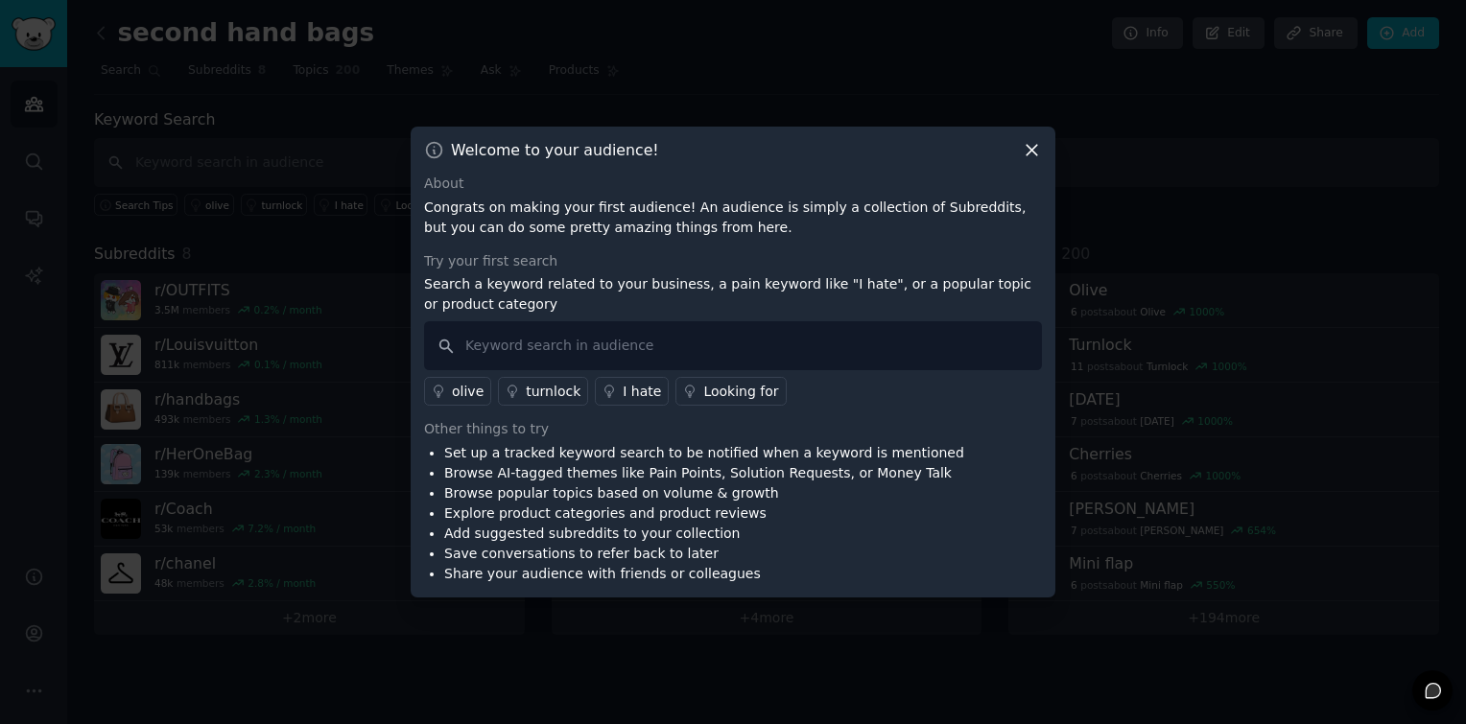
click at [1032, 146] on icon at bounding box center [1032, 150] width 20 height 20
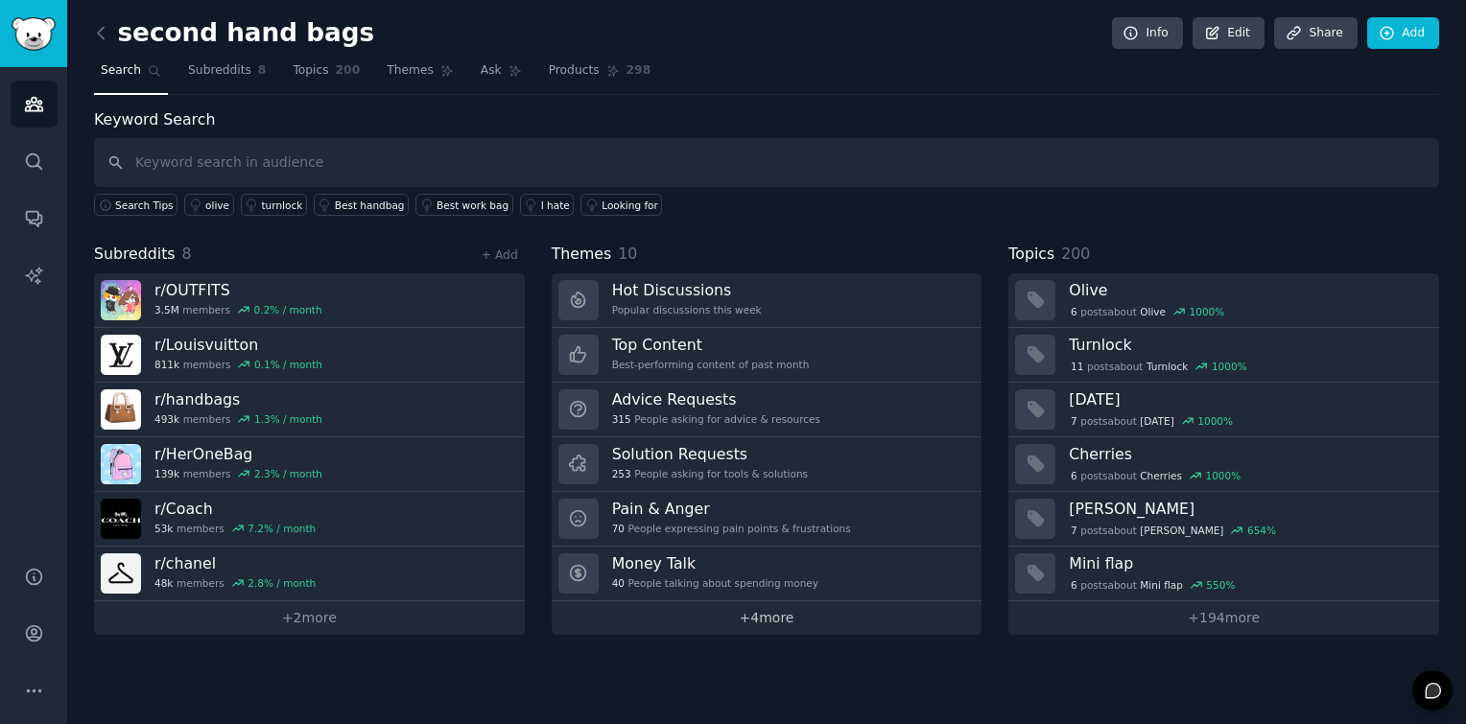
click at [774, 622] on link "+ 4 more" at bounding box center [767, 619] width 431 height 34
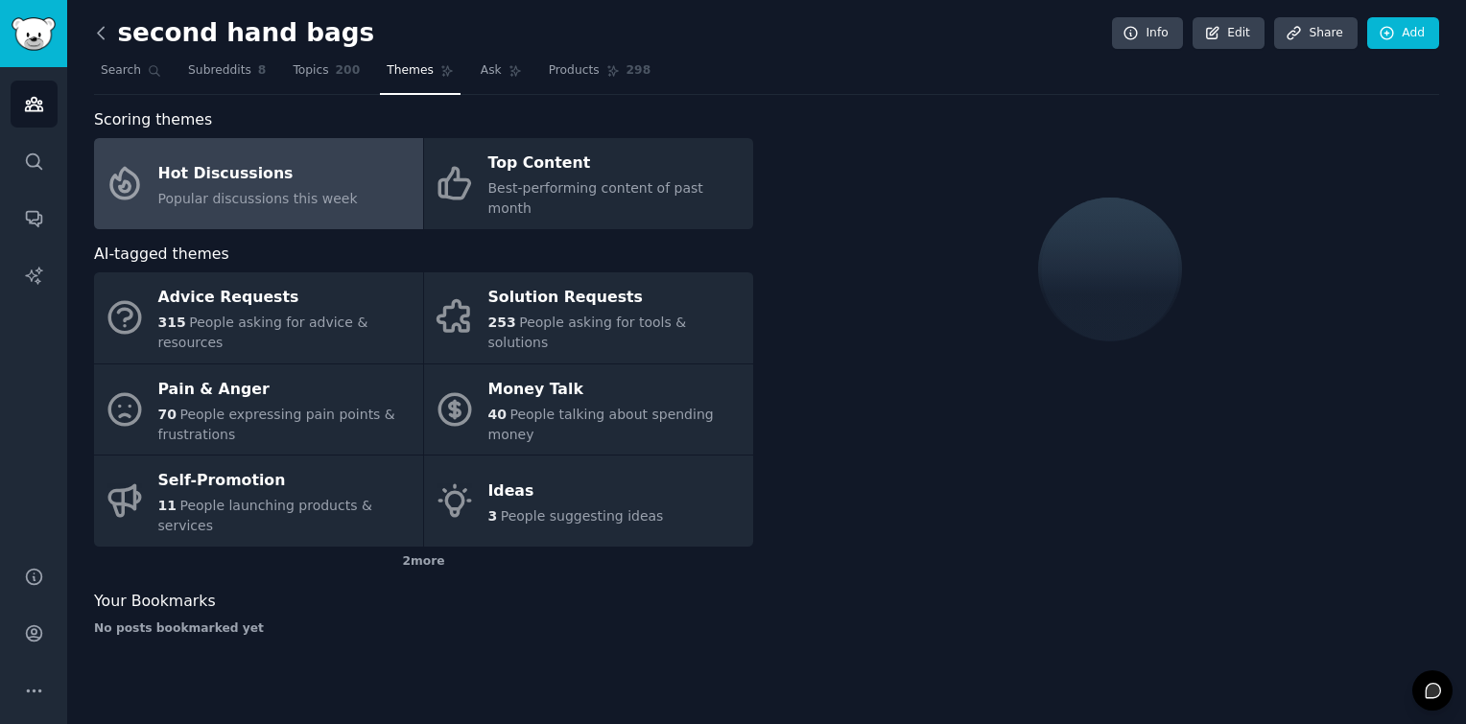
click at [103, 30] on icon at bounding box center [101, 33] width 20 height 20
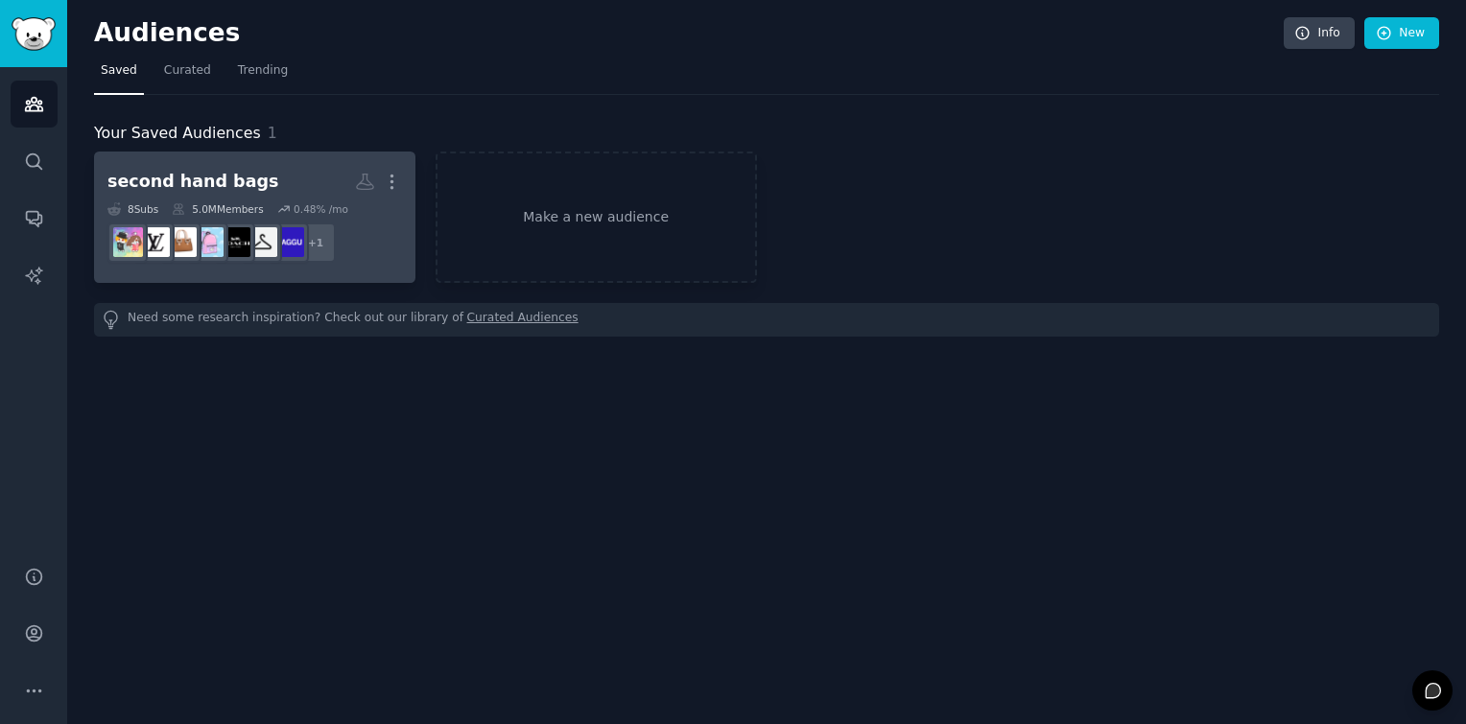
click at [303, 169] on h2 "second hand bags More" at bounding box center [254, 182] width 295 height 34
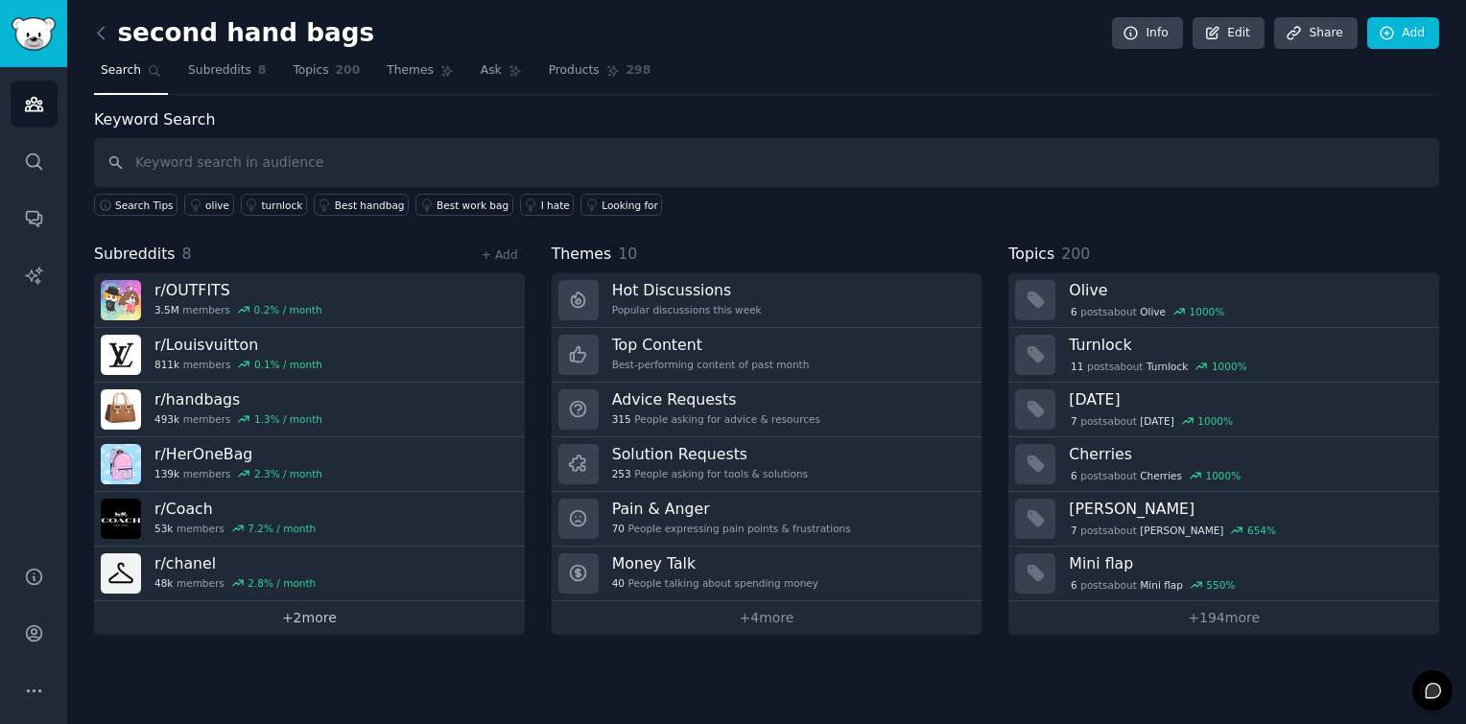
click at [325, 616] on link "+ 2 more" at bounding box center [309, 619] width 431 height 34
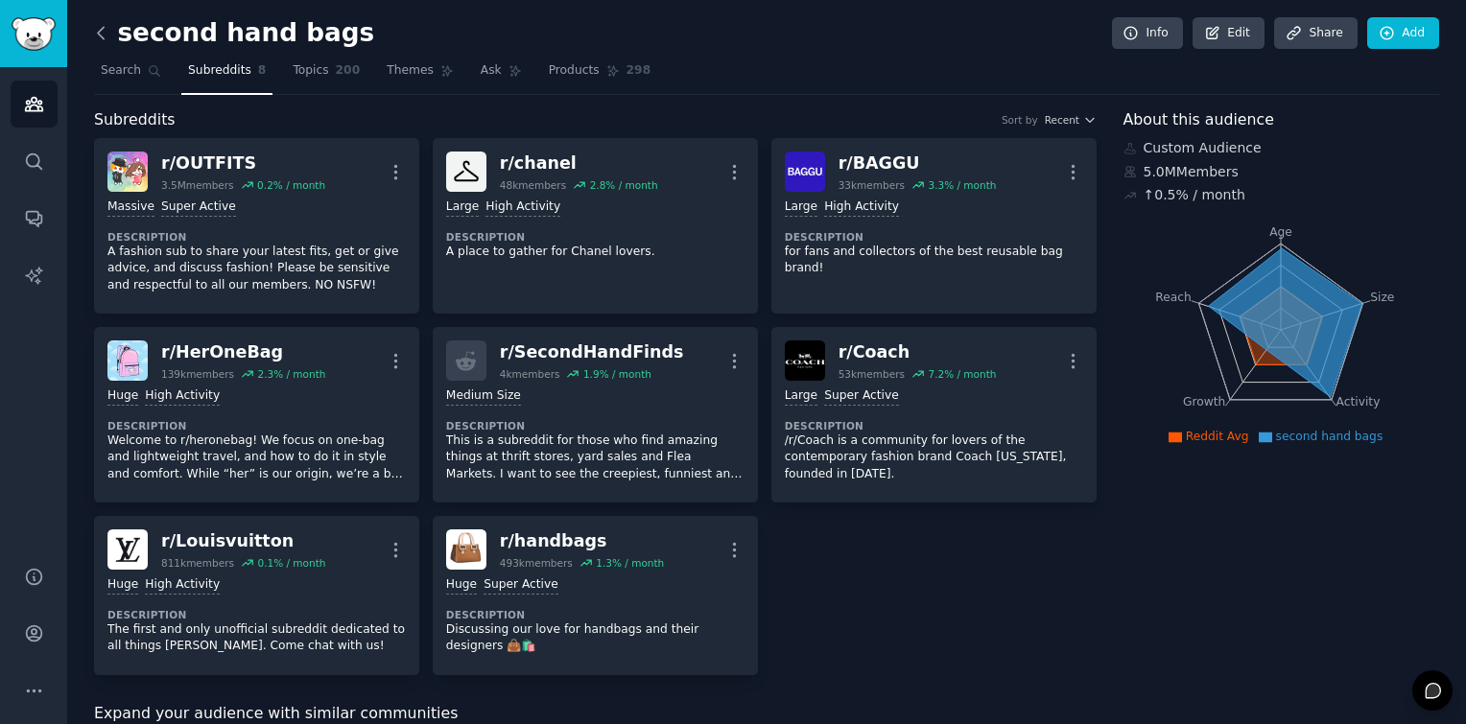
click at [101, 35] on icon at bounding box center [101, 33] width 20 height 20
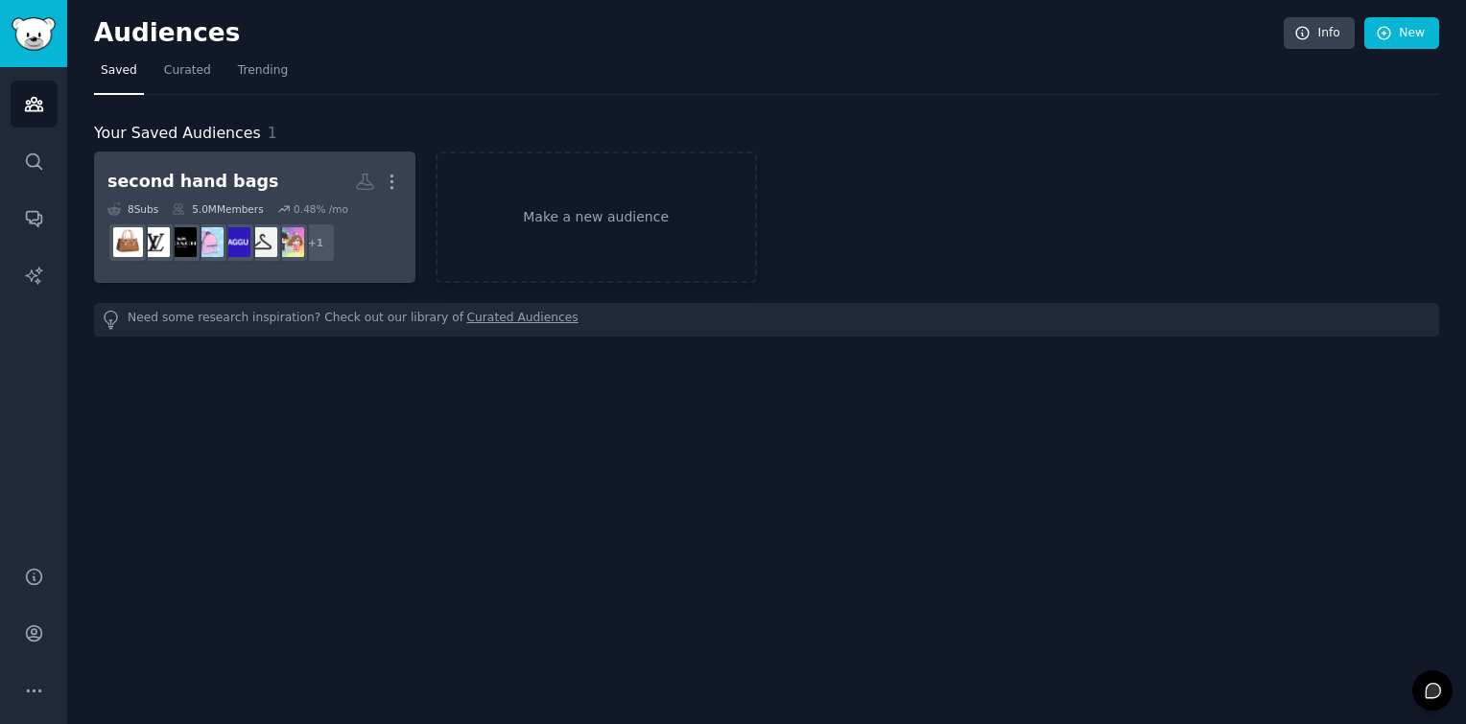
click at [368, 246] on dd "r/SecondHandFinds + 1" at bounding box center [254, 243] width 295 height 54
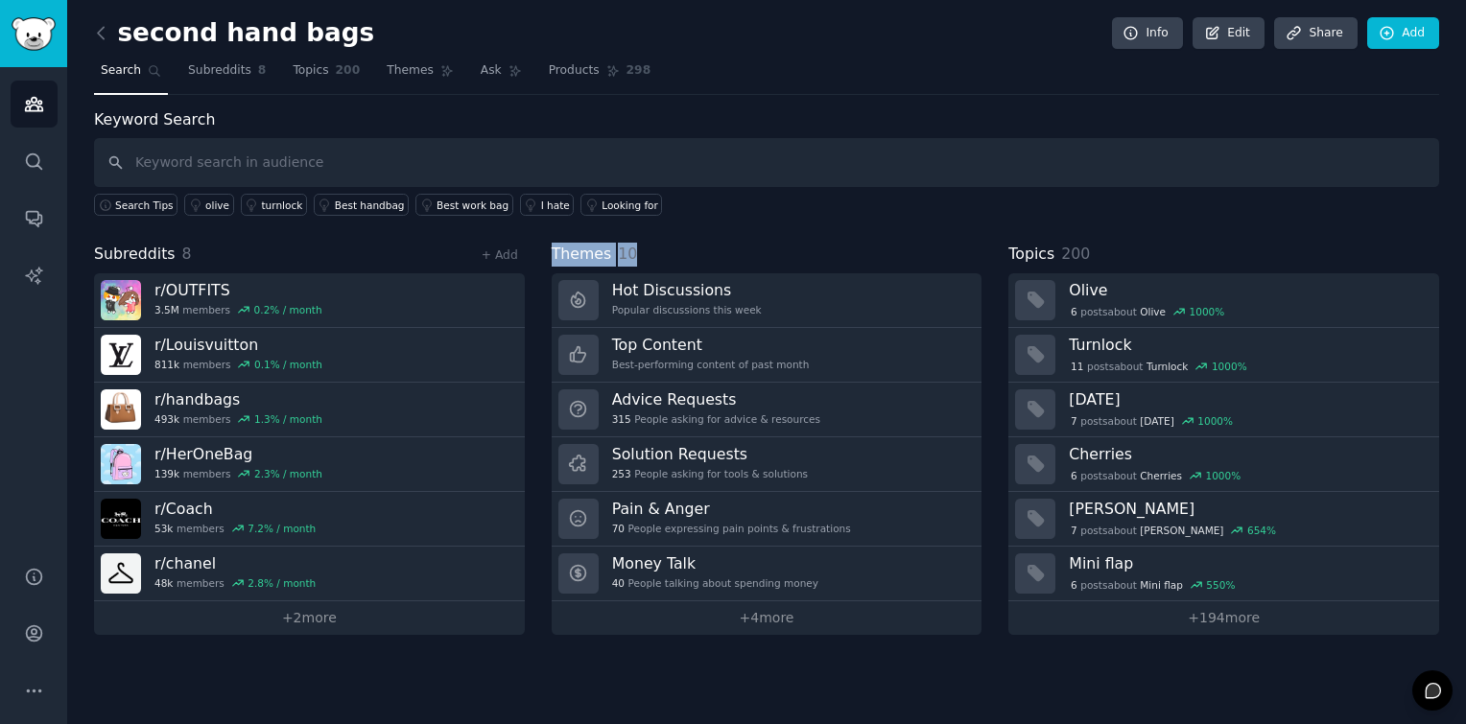
drag, startPoint x: 625, startPoint y: 253, endPoint x: 551, endPoint y: 253, distance: 73.9
click at [552, 253] on h2 "Themes 10" at bounding box center [595, 255] width 86 height 24
drag, startPoint x: 551, startPoint y: 253, endPoint x: 712, endPoint y: 254, distance: 161.2
click at [712, 254] on div "Themes 10" at bounding box center [767, 255] width 431 height 24
click at [700, 234] on div "Keyword Search Search Tips olive turnlock Best handbag Best work bag I hate Loo…" at bounding box center [766, 371] width 1345 height 527
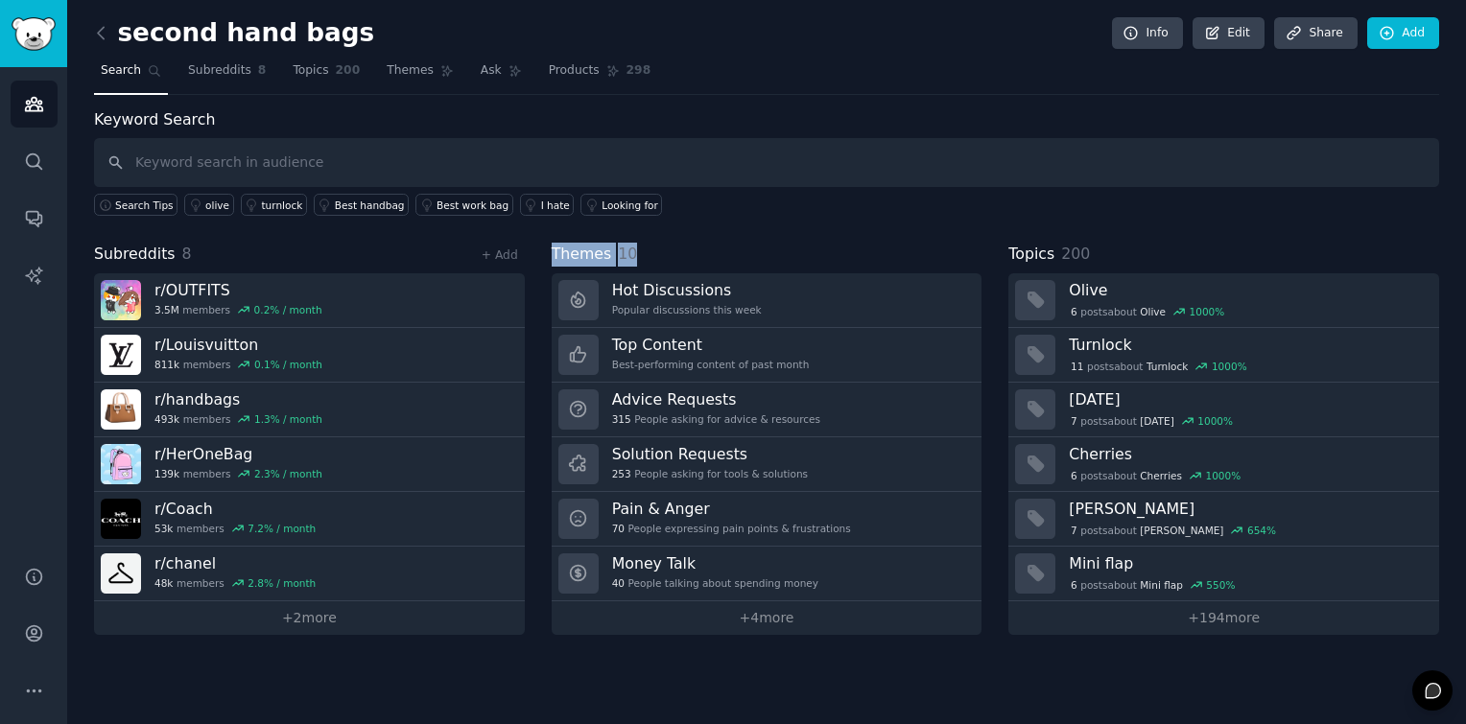
click at [793, 248] on div "Themes 10" at bounding box center [767, 255] width 431 height 24
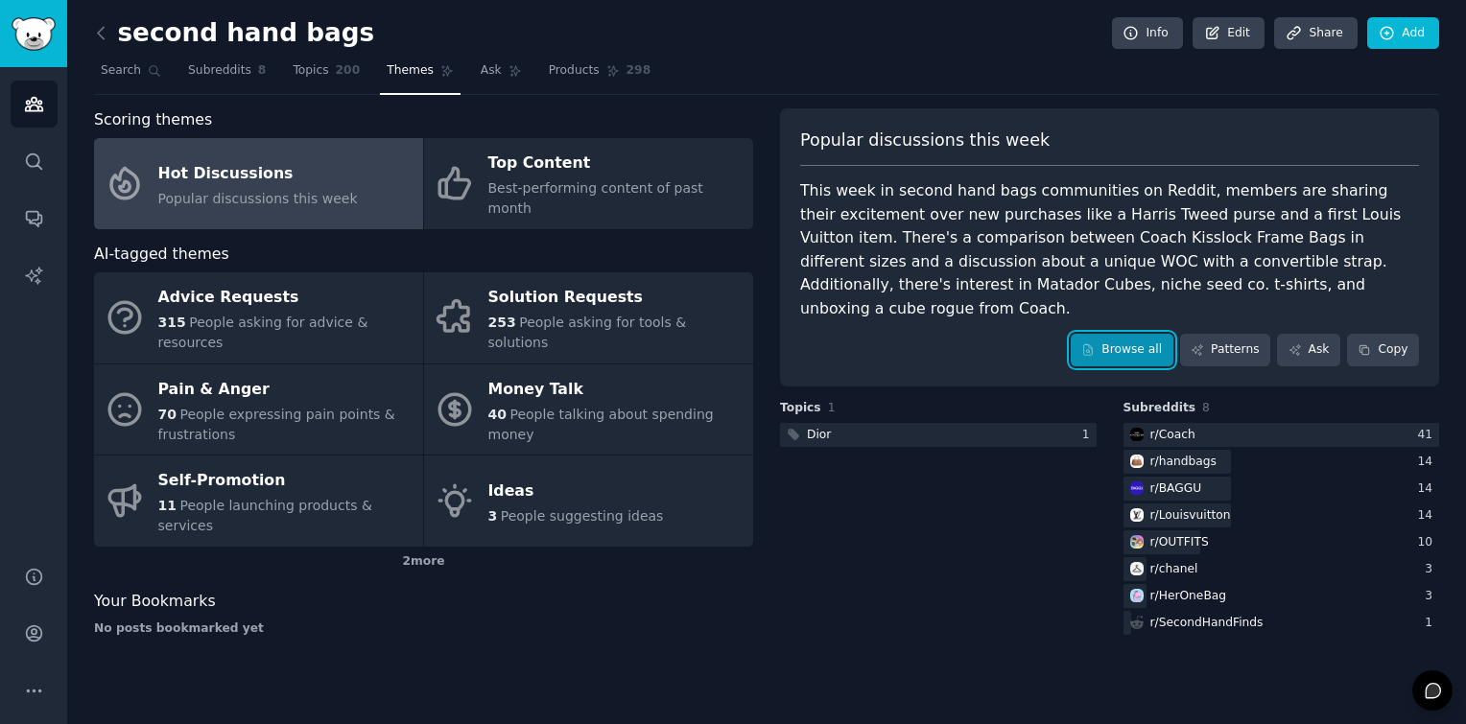
click at [1144, 334] on link "Browse all" at bounding box center [1122, 350] width 103 height 33
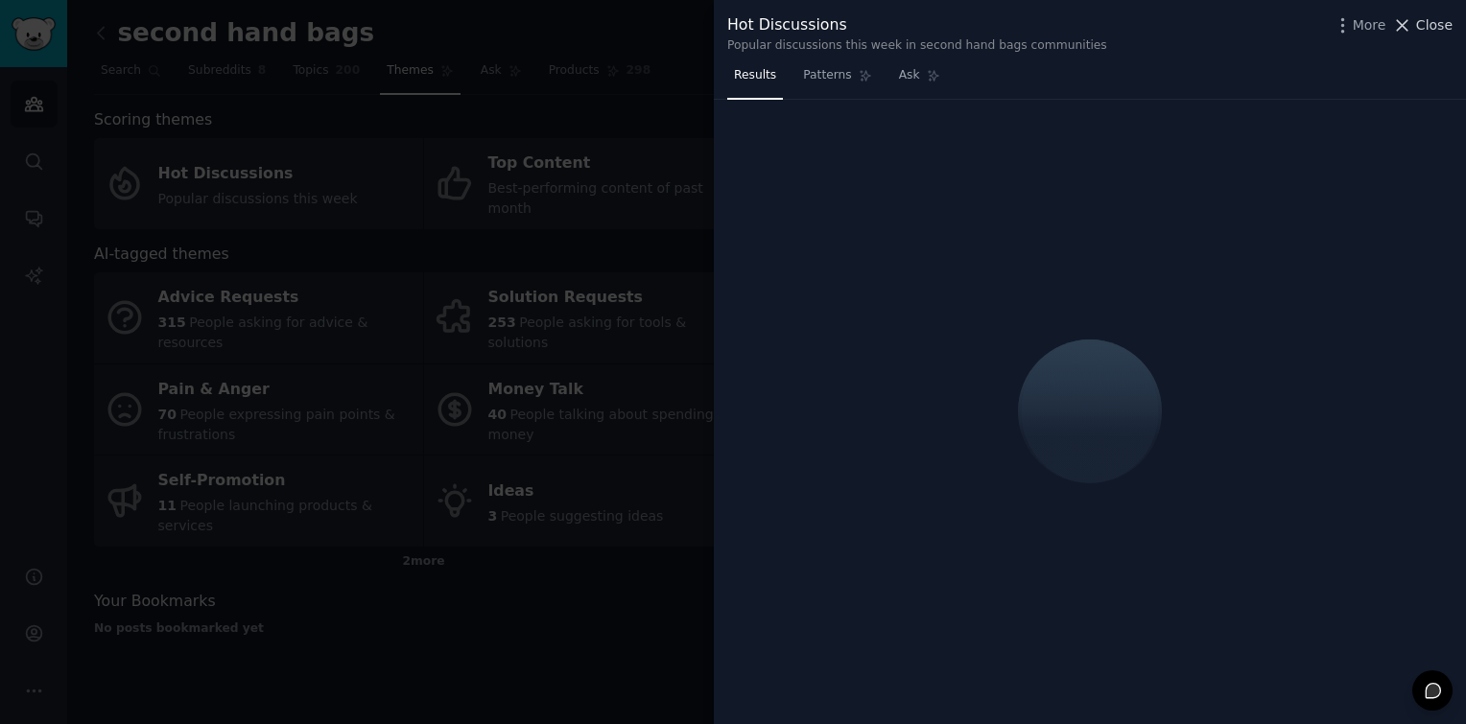
click at [1422, 23] on span "Close" at bounding box center [1434, 25] width 36 height 20
